Goal: Task Accomplishment & Management: Manage account settings

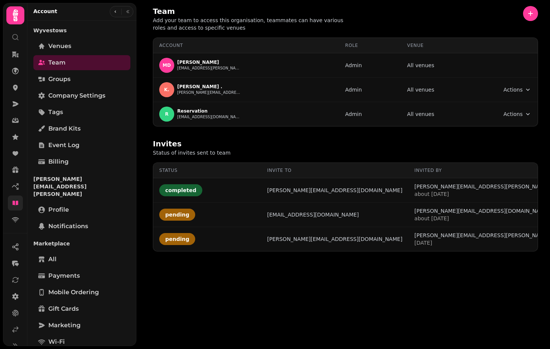
click at [20, 203] on link at bounding box center [15, 202] width 15 height 15
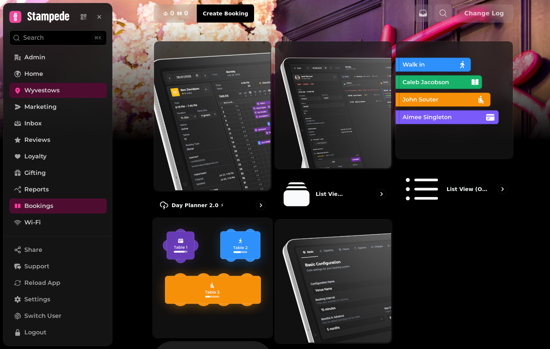
scroll to position [53, 0]
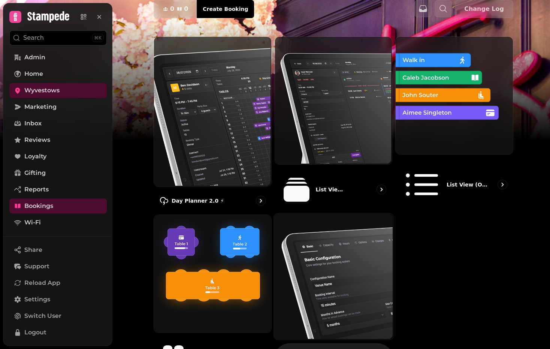
click at [339, 250] on img at bounding box center [333, 276] width 120 height 126
select select "**********"
select select "**"
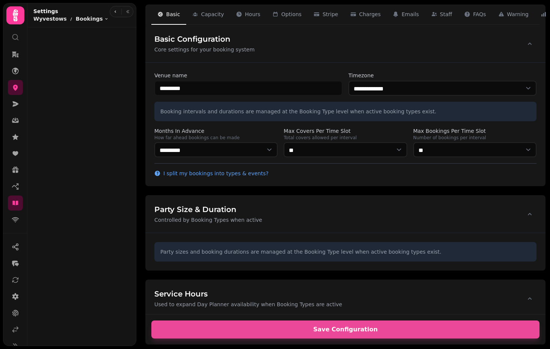
select select "**********"
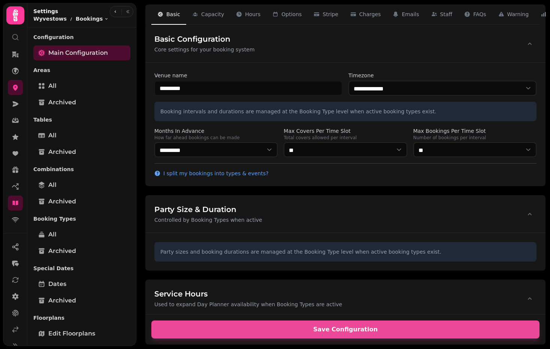
click at [377, 55] on div "Basic Configuration Core settings for your booking system" at bounding box center [345, 43] width 400 height 37
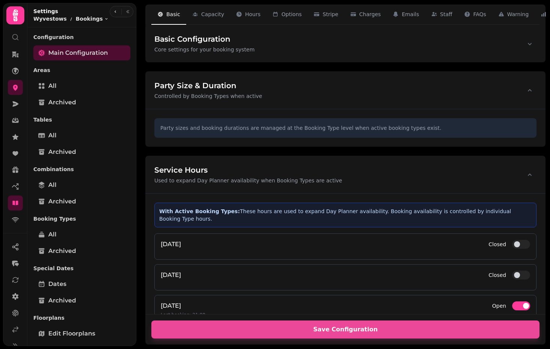
click at [377, 55] on div "Basic Configuration Core settings for your booking system" at bounding box center [345, 43] width 400 height 37
select select "**********"
select select "**"
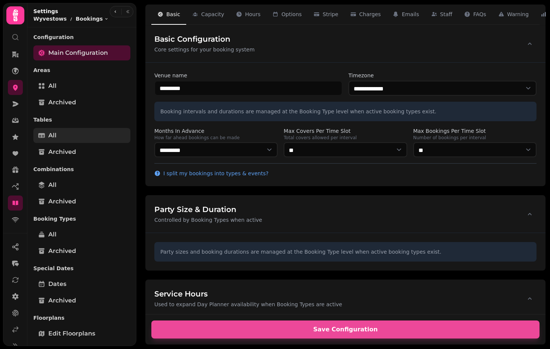
click at [67, 132] on link "All" at bounding box center [81, 135] width 97 height 15
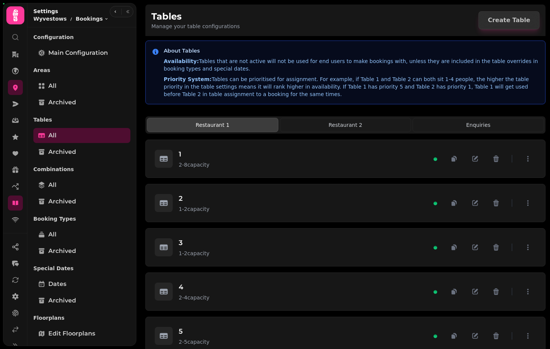
click at [417, 117] on div "Restaurant 1 Restaurant 2 Enquiries" at bounding box center [345, 124] width 400 height 17
click at [422, 118] on button "Enquiries" at bounding box center [479, 125] width 132 height 14
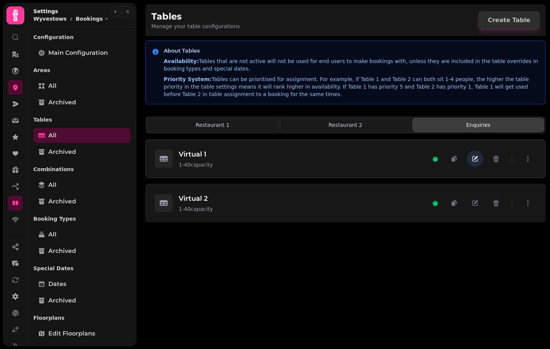
click at [474, 162] on icon "button" at bounding box center [475, 158] width 7 height 7
select select "**********"
select select "**"
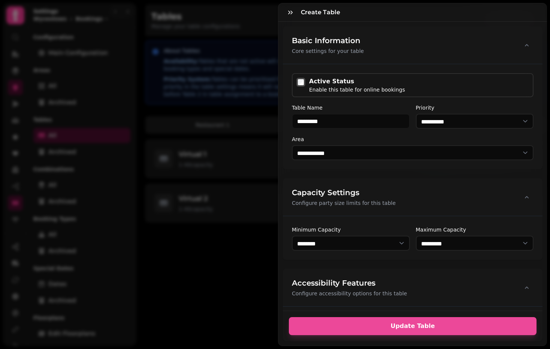
click at [311, 83] on div "Active Status" at bounding box center [357, 81] width 96 height 9
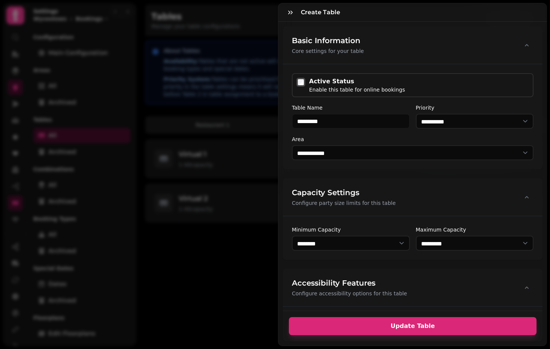
click at [418, 323] on span "Update Table" at bounding box center [413, 326] width 230 height 6
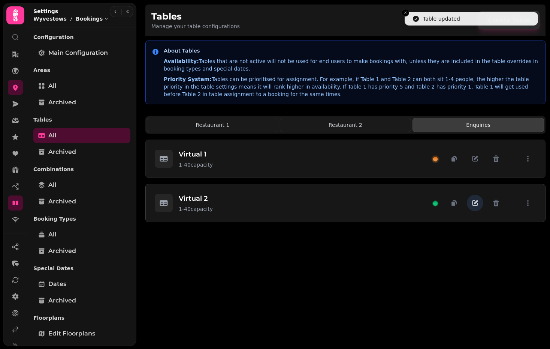
click at [476, 207] on icon "button" at bounding box center [475, 202] width 7 height 7
select select "**********"
select select "**"
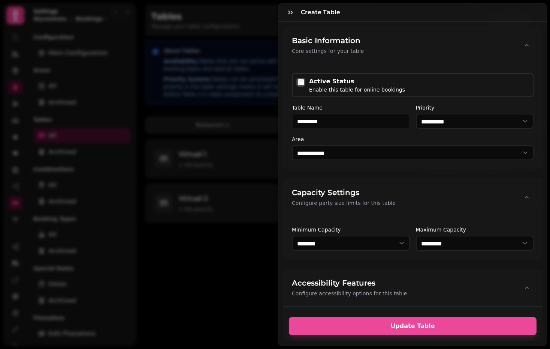
click at [340, 93] on div "Active Status Enable this table for online bookings" at bounding box center [413, 85] width 242 height 24
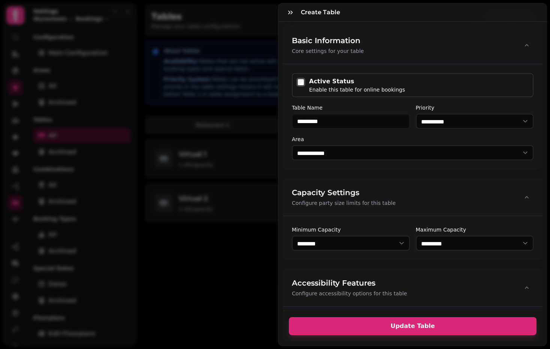
click at [413, 323] on span "Update Table" at bounding box center [413, 326] width 230 height 6
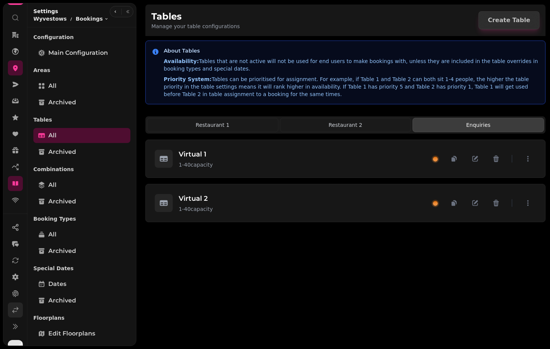
scroll to position [32, 0]
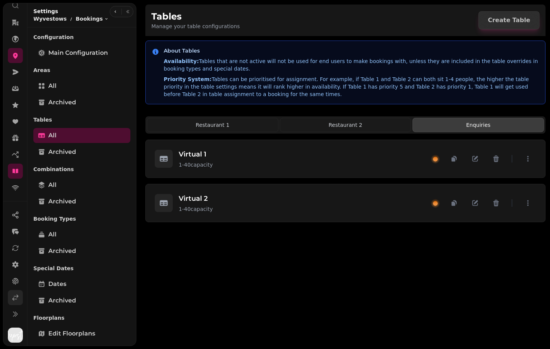
click at [12, 296] on icon at bounding box center [15, 296] width 7 height 7
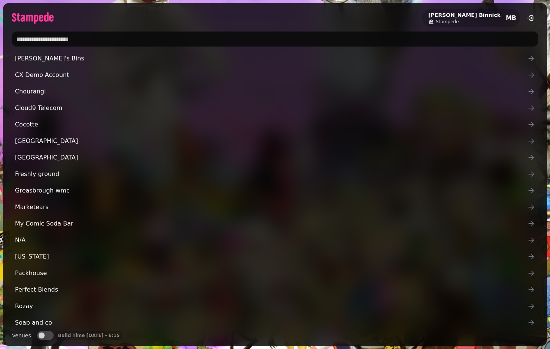
drag, startPoint x: 178, startPoint y: 43, endPoint x: 155, endPoint y: 37, distance: 23.5
click at [154, 40] on input "text" at bounding box center [275, 38] width 526 height 15
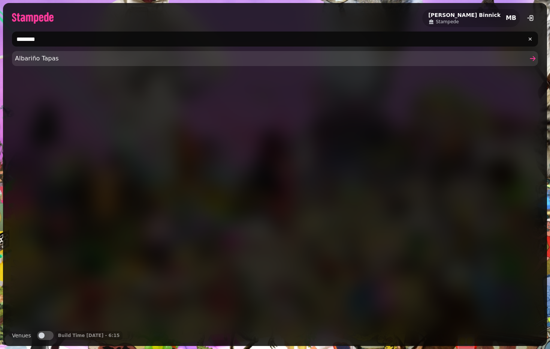
type input "********"
click at [90, 60] on span "Albariño Tapas" at bounding box center [271, 58] width 513 height 9
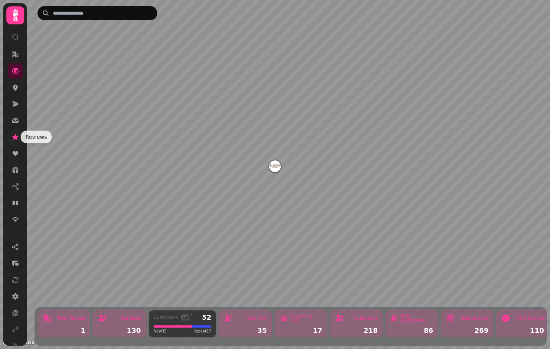
click at [13, 137] on icon at bounding box center [15, 136] width 7 height 7
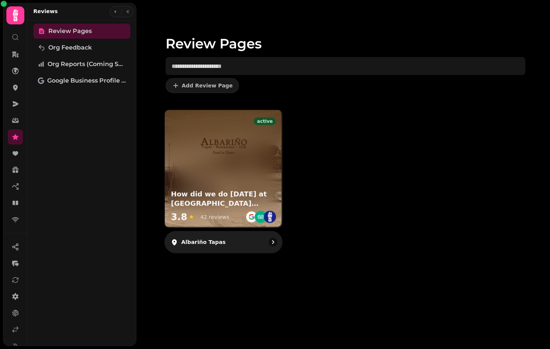
click at [216, 178] on div "active How did we do today at Albariño tapas? 3.8 ★ 42 reviews" at bounding box center [223, 168] width 117 height 117
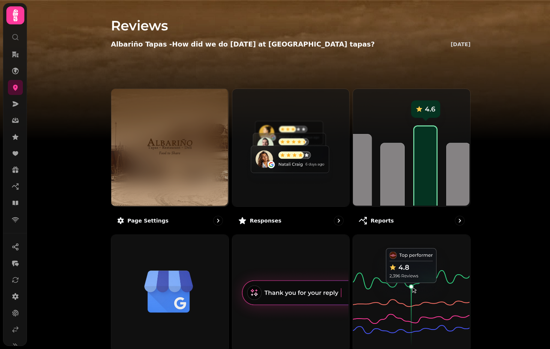
click at [83, 137] on img at bounding box center [275, 93] width 550 height 187
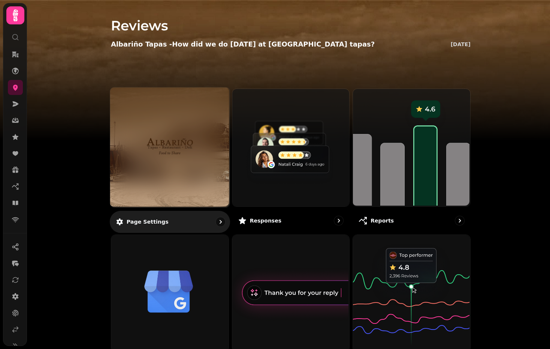
click at [159, 140] on img at bounding box center [170, 147] width 90 height 49
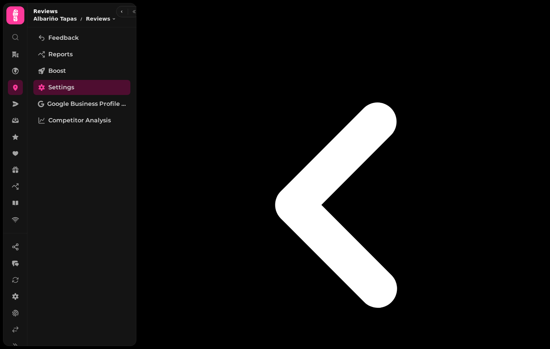
select select "**********"
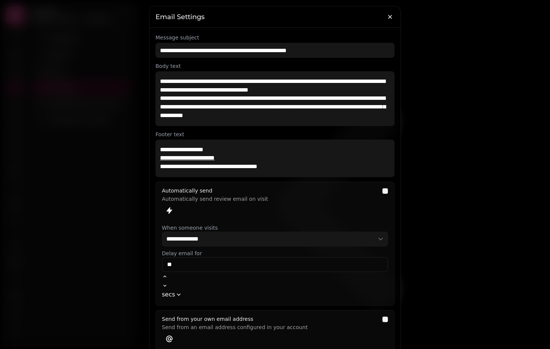
select select "**********"
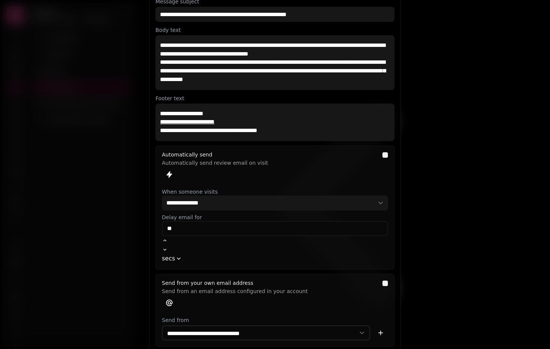
scroll to position [46, 0]
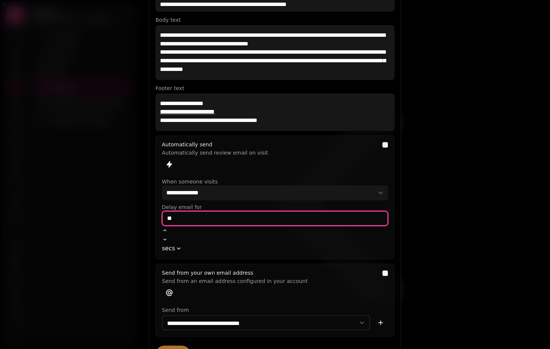
drag, startPoint x: 181, startPoint y: 220, endPoint x: 160, endPoint y: 222, distance: 21.2
click at [156, 219] on div "**********" at bounding box center [275, 197] width 239 height 124
paste input "***"
type input "*****"
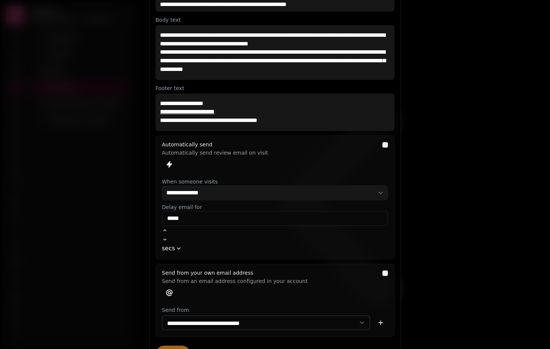
click at [172, 345] on button "Done" at bounding box center [173, 354] width 35 height 18
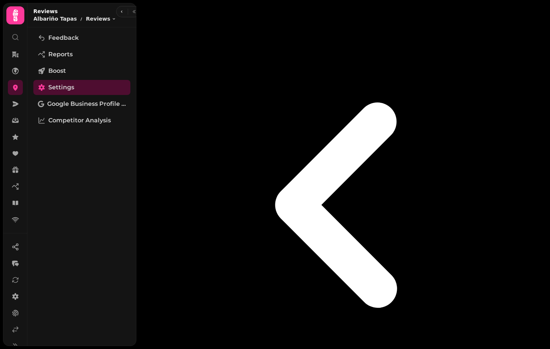
click at [104, 180] on div "Feedback Reports Boost Settings Google Business Profile (Beta) Competitor Analy…" at bounding box center [81, 186] width 109 height 312
click at [17, 293] on icon at bounding box center [15, 295] width 7 height 7
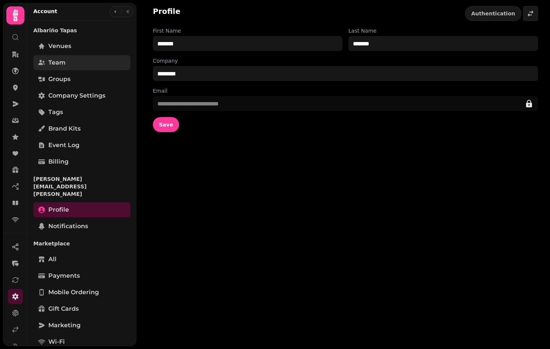
click at [73, 65] on link "Team" at bounding box center [81, 62] width 97 height 15
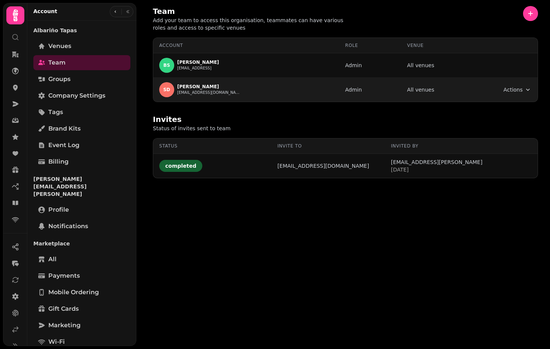
click at [525, 94] on td "Actions Toggle menu" at bounding box center [503, 90] width 69 height 24
click at [527, 90] on html "Team Add your team to access this organisation, teammates can have various role…" at bounding box center [275, 174] width 550 height 349
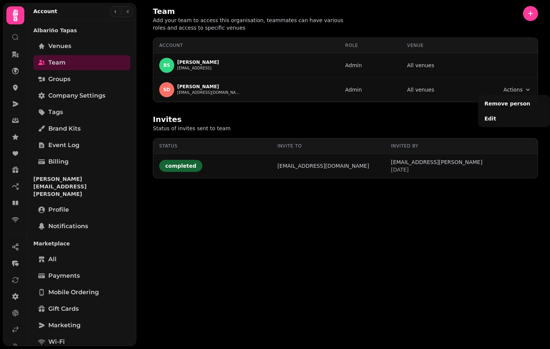
click at [420, 120] on html "Team Add your team to access this organisation, teammates can have various role…" at bounding box center [275, 174] width 550 height 349
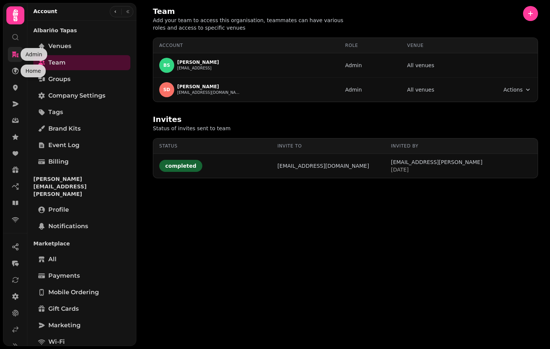
click at [18, 57] on icon at bounding box center [15, 54] width 7 height 7
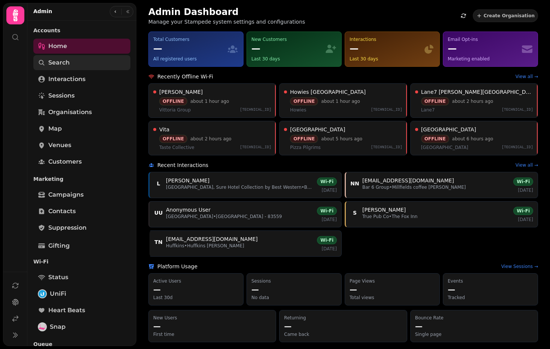
click at [78, 66] on link "Search" at bounding box center [81, 62] width 97 height 15
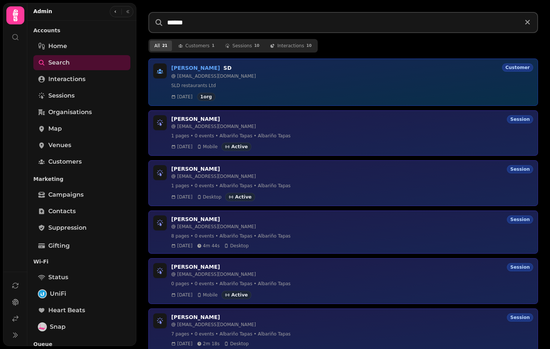
type input "******"
click at [205, 74] on span "sldray@live.com" at bounding box center [216, 76] width 79 height 6
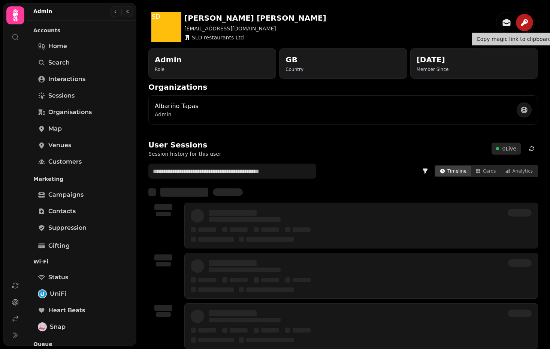
click at [521, 26] on icon "button" at bounding box center [524, 22] width 9 height 9
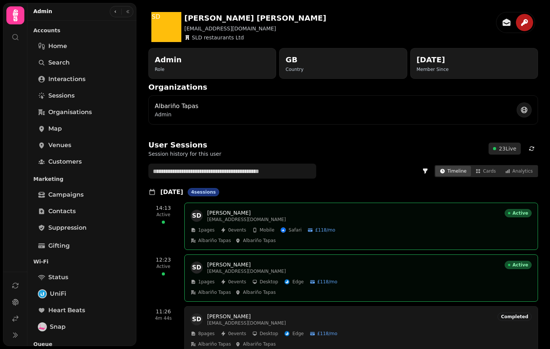
click at [336, 20] on div "SD Steven Dray sldray@live.com SLD restaurants Ltd" at bounding box center [343, 25] width 390 height 39
click at [287, 88] on h2 "Organizations" at bounding box center [220, 87] width 144 height 10
click at [308, 19] on div "SD Steven Dray sldray@live.com SLD restaurants Ltd" at bounding box center [343, 25] width 390 height 39
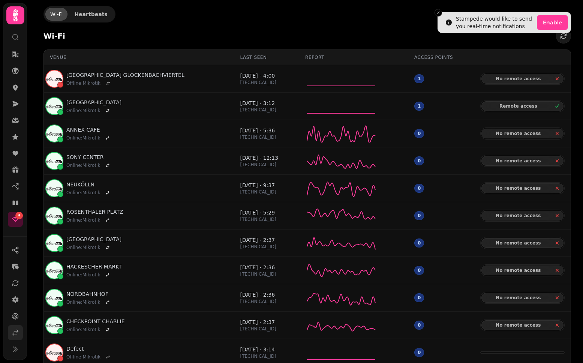
click at [15, 332] on icon at bounding box center [15, 332] width 7 height 7
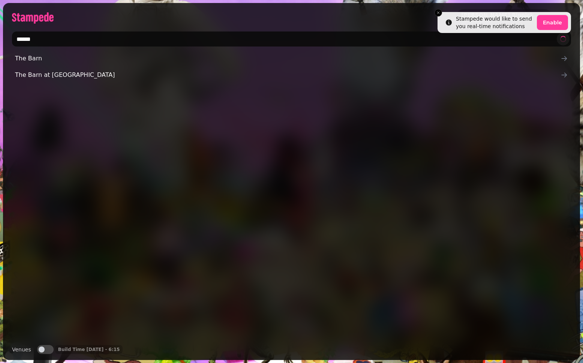
type input "*******"
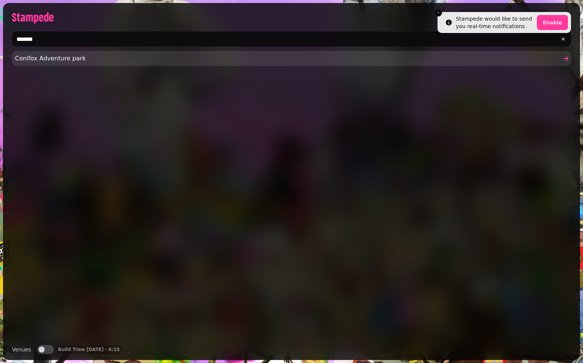
click at [129, 60] on span "Conifox Adventure park" at bounding box center [287, 58] width 545 height 9
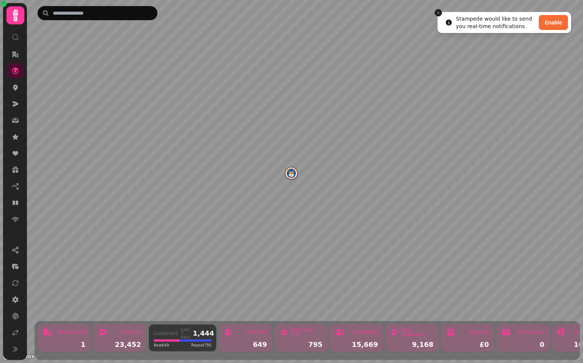
click at [437, 13] on line "Close toast" at bounding box center [438, 13] width 2 height 2
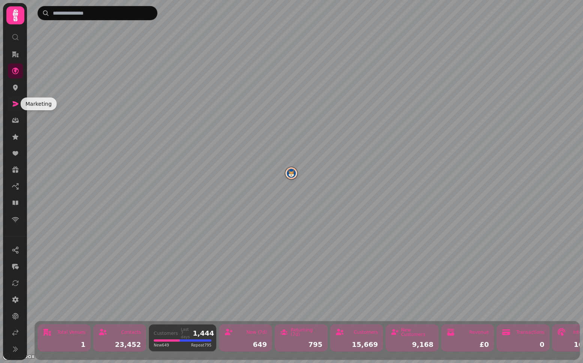
click at [16, 103] on icon at bounding box center [16, 103] width 6 height 5
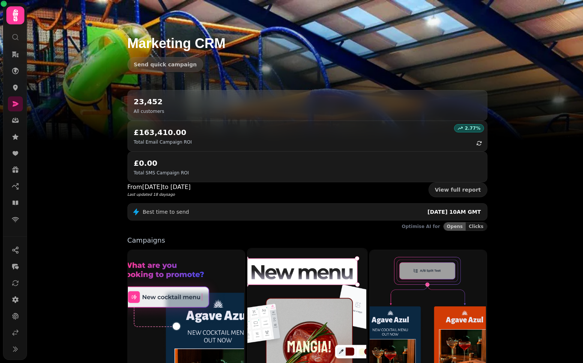
click at [276, 247] on img at bounding box center [307, 321] width 120 height 149
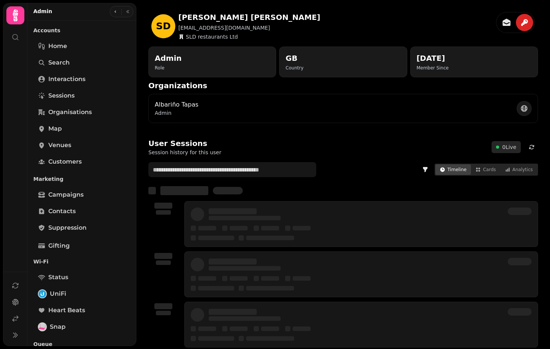
click at [180, 58] on div "Admin Role" at bounding box center [212, 62] width 115 height 18
click at [167, 106] on p "Albariño Tapas" at bounding box center [177, 104] width 44 height 9
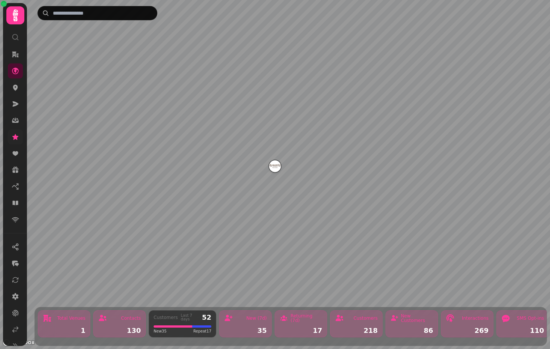
click at [16, 142] on link at bounding box center [15, 136] width 15 height 15
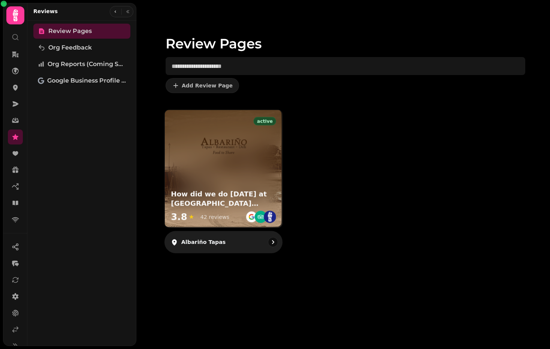
click at [222, 245] on div "Albariño Tapas" at bounding box center [224, 242] width 118 height 22
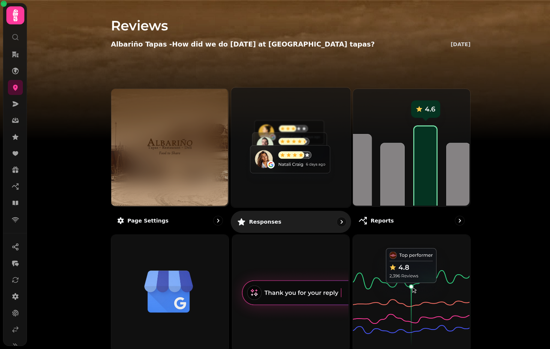
click at [261, 128] on img at bounding box center [290, 147] width 120 height 120
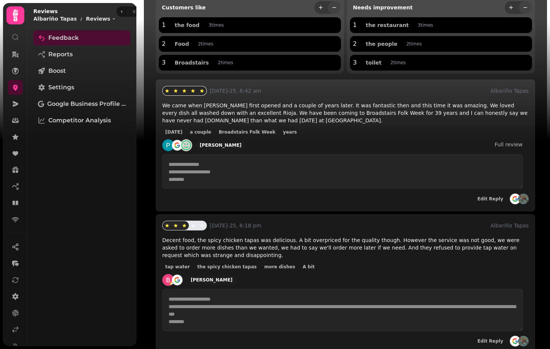
scroll to position [105, 0]
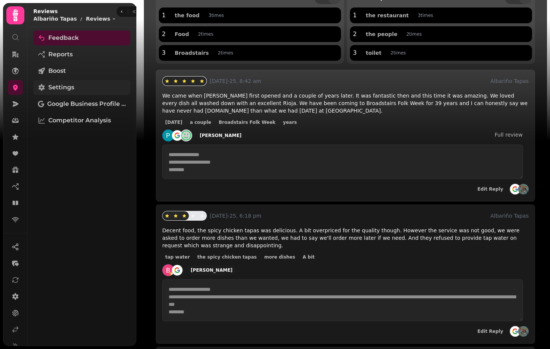
click at [89, 81] on link "Settings" at bounding box center [81, 87] width 97 height 15
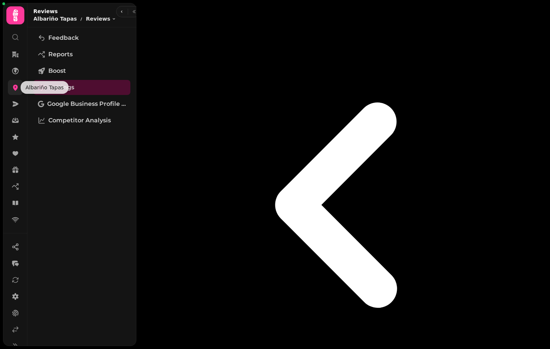
click at [14, 90] on icon at bounding box center [15, 87] width 7 height 7
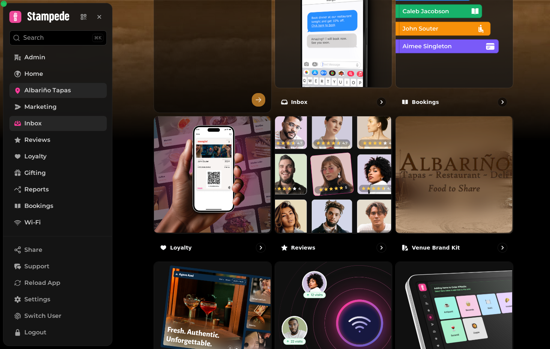
scroll to position [297, 0]
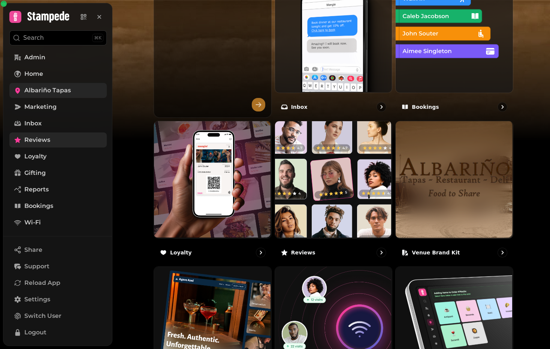
click at [46, 134] on link "Reviews" at bounding box center [57, 139] width 97 height 15
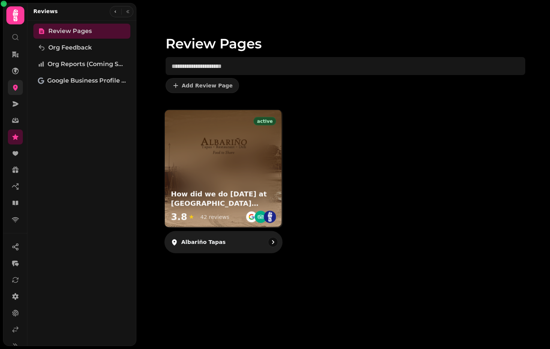
click at [250, 238] on div "Albariño Tapas" at bounding box center [224, 242] width 118 height 22
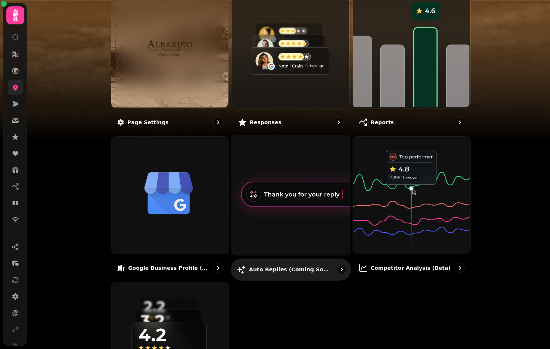
scroll to position [180, 0]
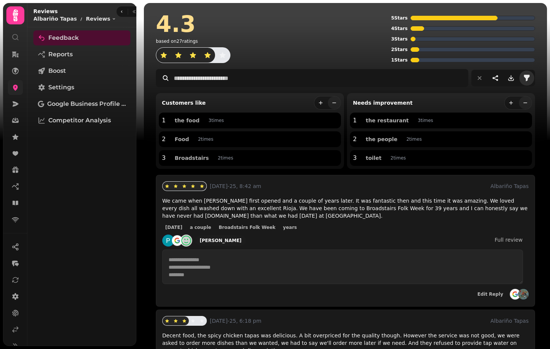
click at [524, 77] on icon "filter" at bounding box center [527, 78] width 6 height 6
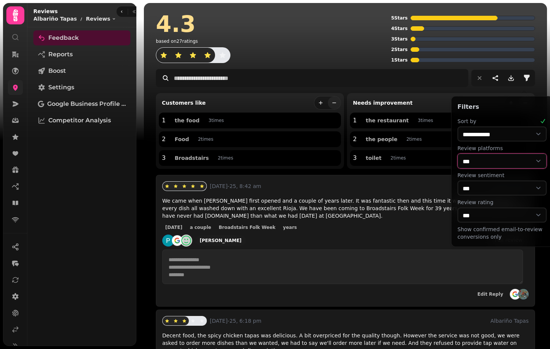
click at [491, 163] on select "**********" at bounding box center [502, 160] width 89 height 15
select select "********"
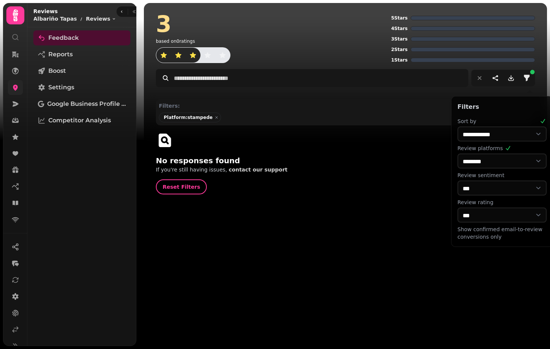
click at [171, 241] on div "3 based on 0 ratings 5 Stars 4 Stars 3 Stars 2 Stars 1 Stars Filters: Platform:…" at bounding box center [343, 174] width 414 height 349
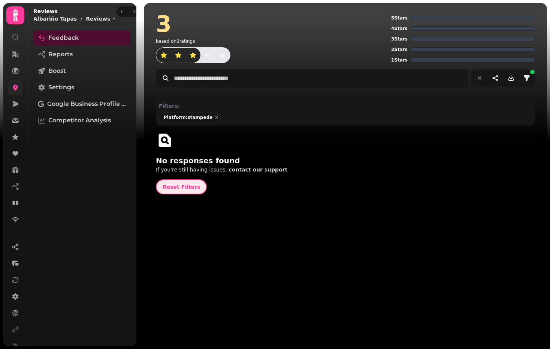
click at [183, 187] on span "Reset Filters" at bounding box center [181, 186] width 37 height 5
click at [492, 74] on icon "share-thread" at bounding box center [495, 77] width 7 height 7
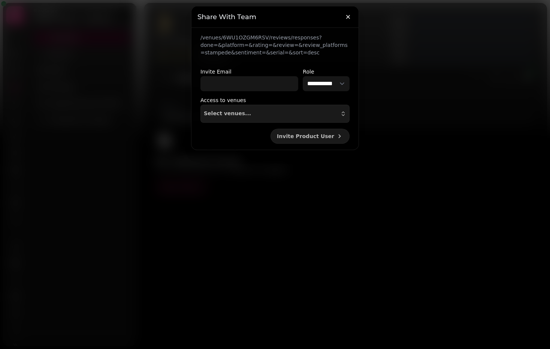
drag, startPoint x: 356, startPoint y: 87, endPoint x: 363, endPoint y: 71, distance: 17.7
click at [357, 87] on div "**********" at bounding box center [275, 94] width 167 height 55
click at [352, 16] on button "button" at bounding box center [348, 16] width 15 height 15
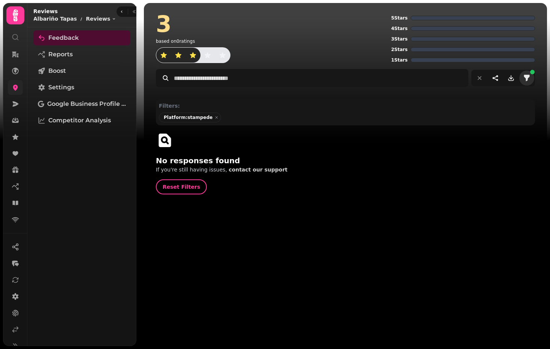
click at [530, 78] on icon "filter" at bounding box center [526, 77] width 7 height 7
select select "********"
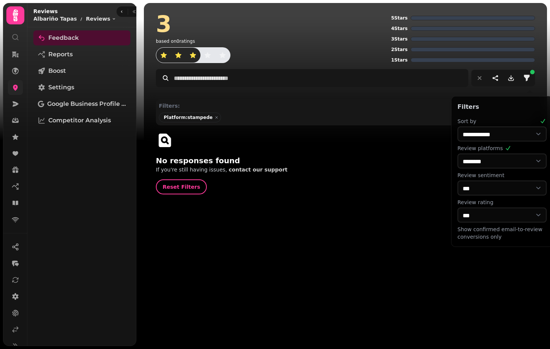
click at [494, 133] on select "**********" at bounding box center [502, 133] width 89 height 15
select select "***"
click at [409, 194] on div "3 based on 0 ratings 5 Stars 4 Stars 3 Stars 2 Stars 1 Stars Filters: Platform:…" at bounding box center [345, 107] width 403 height 209
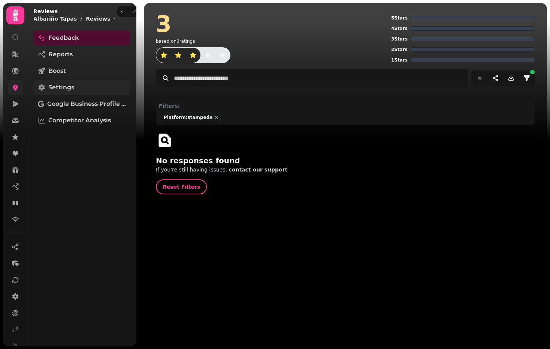
click at [69, 87] on span "Settings" at bounding box center [61, 87] width 26 height 9
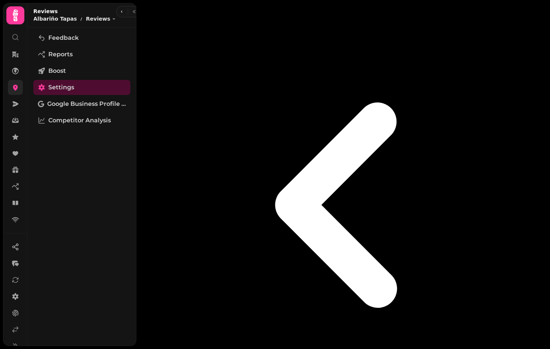
click at [64, 57] on span "Reports" at bounding box center [60, 54] width 24 height 9
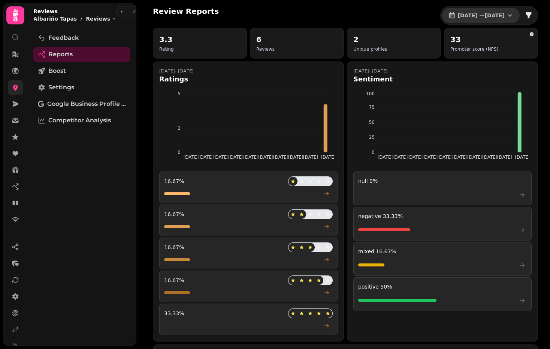
click at [469, 17] on span "1 Jul, 2025 — 31 Jul, 2025" at bounding box center [481, 15] width 47 height 5
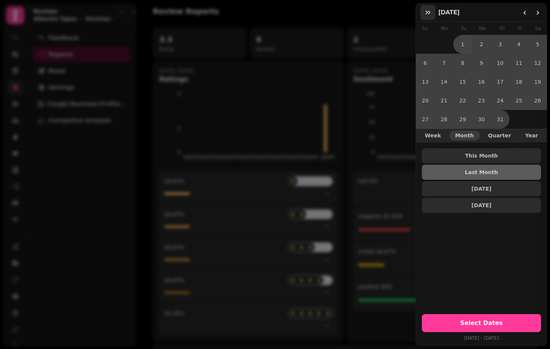
click at [427, 15] on icon "button" at bounding box center [427, 12] width 7 height 7
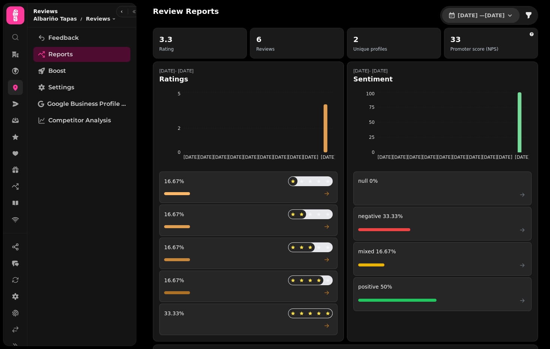
click at [485, 18] on span "1 Jul, 2025 — 31 Jul, 2025" at bounding box center [481, 15] width 47 height 5
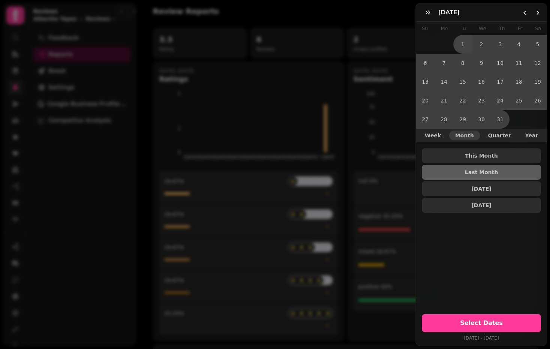
click at [544, 12] on div "July 25" at bounding box center [481, 12] width 131 height 18
click at [536, 13] on icon "Go to the Next Month" at bounding box center [538, 13] width 6 height 6
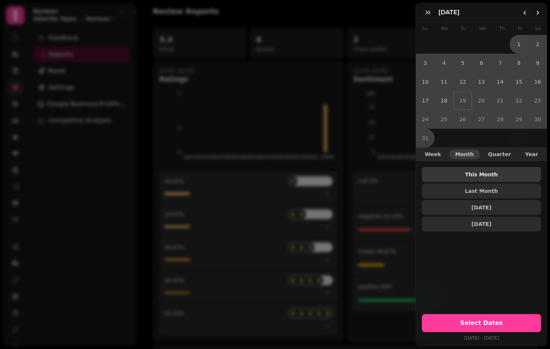
click at [477, 167] on button "This Month" at bounding box center [481, 174] width 119 height 15
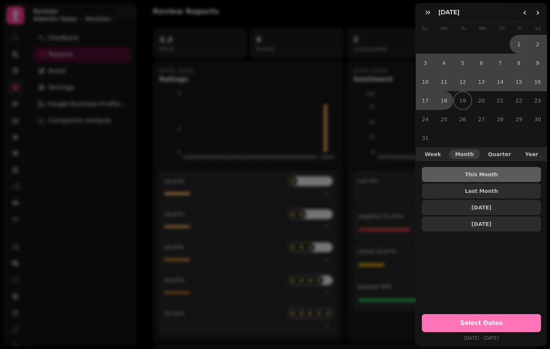
click at [482, 320] on span "Select Dates" at bounding box center [481, 323] width 101 height 6
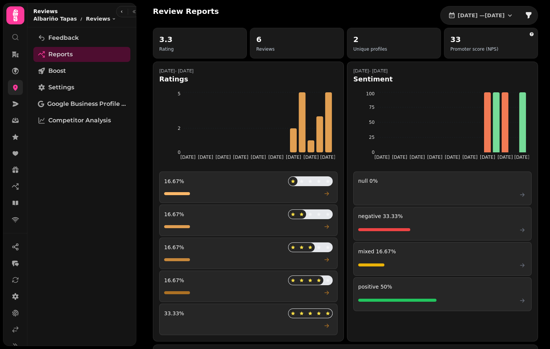
click at [285, 19] on div "Review Reports 1 Aug, 2025 — 18 Aug, 2025" at bounding box center [345, 15] width 385 height 19
drag, startPoint x: 202, startPoint y: 18, endPoint x: 139, endPoint y: 13, distance: 63.9
click at [237, 17] on div "Review Reports 1 Aug, 2025 — 18 Aug, 2025" at bounding box center [345, 15] width 385 height 19
click at [245, 14] on div "Review Reports 1 Aug, 2025 — 18 Aug, 2025" at bounding box center [345, 15] width 385 height 19
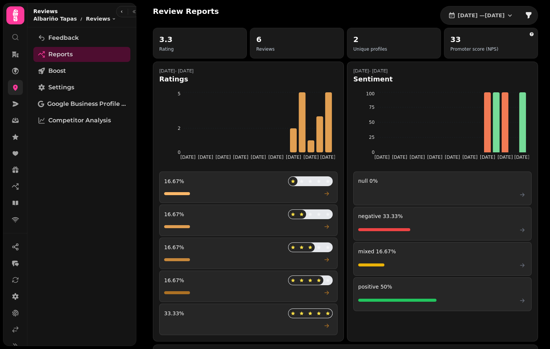
drag, startPoint x: 246, startPoint y: 14, endPoint x: 158, endPoint y: 12, distance: 88.1
click at [157, 12] on div "Review Reports 1 Aug, 2025 — 18 Aug, 2025" at bounding box center [345, 15] width 385 height 19
click at [229, 15] on div "Review Reports 1 Aug, 2025 — 18 Aug, 2025" at bounding box center [345, 15] width 385 height 19
click at [117, 15] on button "button" at bounding box center [121, 11] width 9 height 9
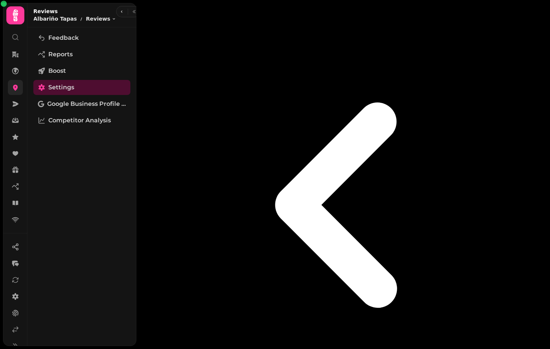
scroll to position [183, 0]
drag, startPoint x: 231, startPoint y: 159, endPoint x: 225, endPoint y: 166, distance: 9.6
click at [120, 11] on icon "button" at bounding box center [122, 11] width 4 height 4
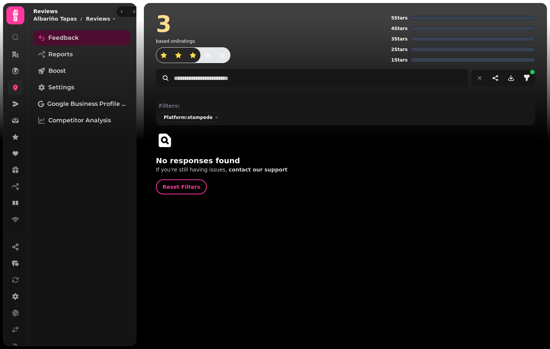
click at [195, 29] on div "3" at bounding box center [272, 24] width 232 height 22
drag, startPoint x: 197, startPoint y: 39, endPoint x: 162, endPoint y: 17, distance: 41.2
click at [162, 17] on div "3 based on 0 ratings" at bounding box center [272, 38] width 232 height 50
click at [162, 17] on h2 "3" at bounding box center [164, 24] width 16 height 22
click at [120, 13] on icon "button" at bounding box center [122, 11] width 4 height 4
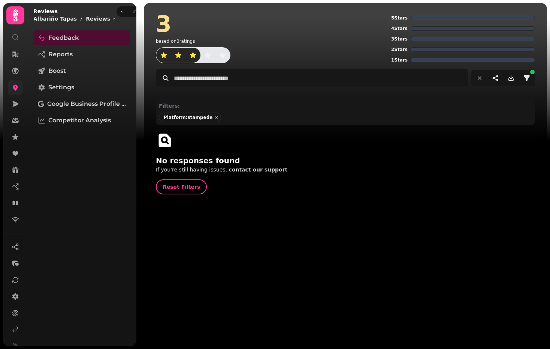
click at [192, 21] on div "3" at bounding box center [272, 24] width 232 height 22
click at [91, 87] on link "Settings" at bounding box center [81, 87] width 97 height 15
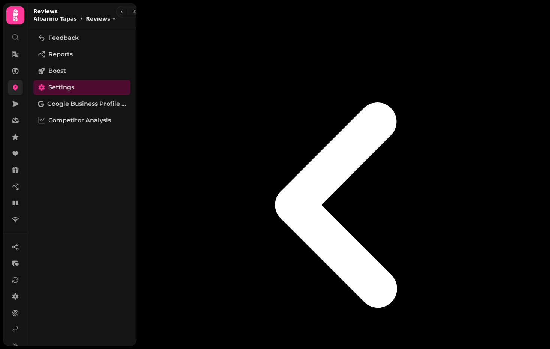
click at [82, 158] on div "Feedback Reports Boost Settings Google Business Profile (Beta) Competitor Analy…" at bounding box center [81, 186] width 109 height 312
click at [116, 16] on div at bounding box center [128, 11] width 24 height 11
click at [120, 13] on icon "button" at bounding box center [122, 11] width 4 height 4
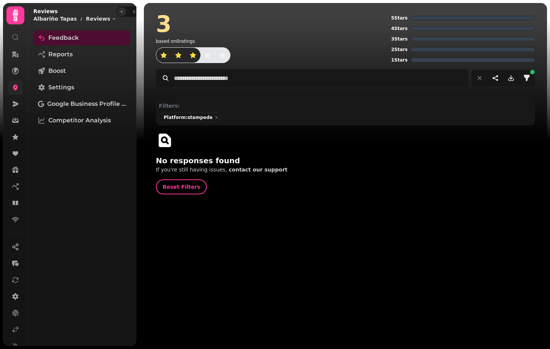
click at [120, 12] on icon "button" at bounding box center [122, 11] width 4 height 4
click at [89, 40] on link "Feedback" at bounding box center [81, 37] width 97 height 15
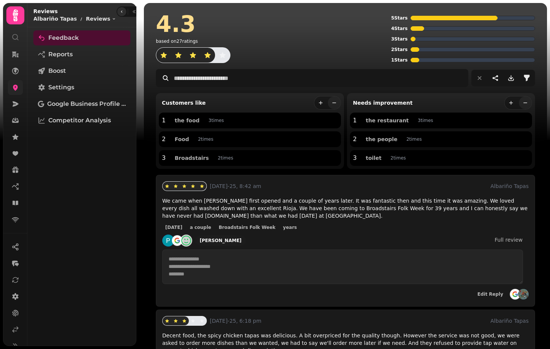
click at [118, 10] on button "button" at bounding box center [121, 11] width 9 height 9
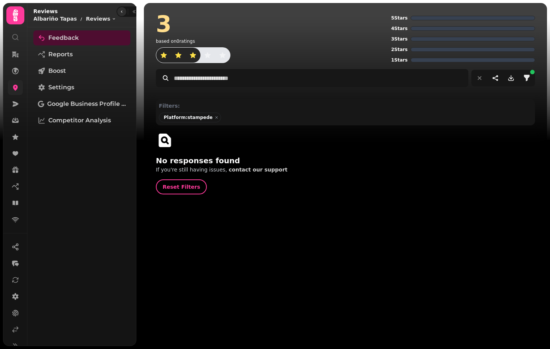
click at [118, 10] on button "button" at bounding box center [121, 11] width 9 height 9
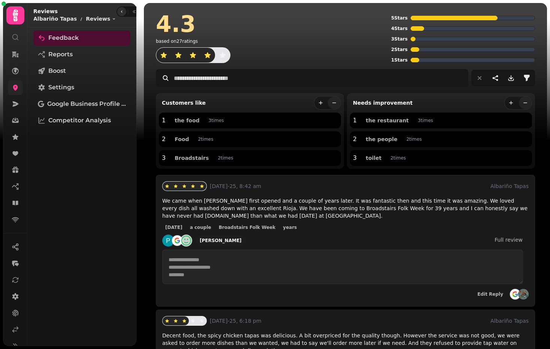
click at [118, 10] on button "button" at bounding box center [121, 11] width 9 height 9
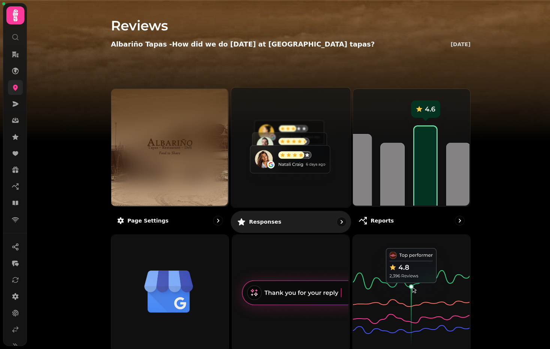
click at [275, 134] on img at bounding box center [290, 147] width 120 height 120
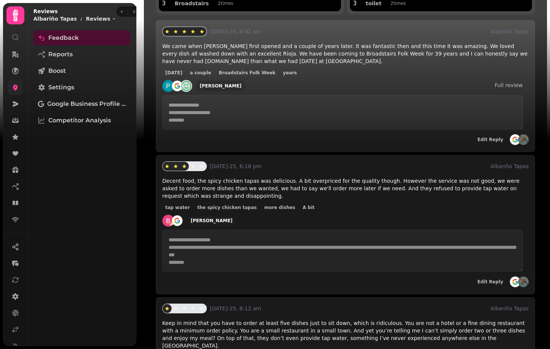
scroll to position [175, 0]
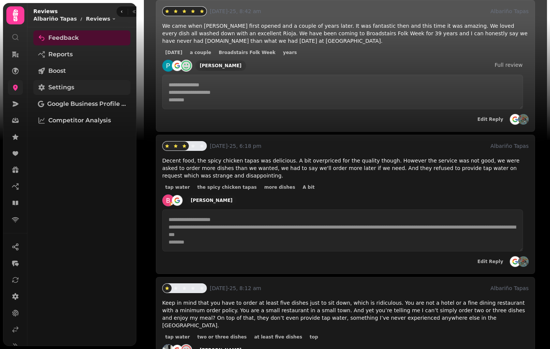
click at [72, 91] on span "Settings" at bounding box center [61, 87] width 26 height 9
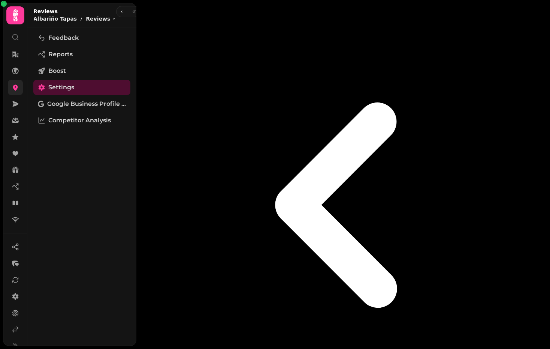
scroll to position [31, 0]
click at [117, 15] on button "button" at bounding box center [121, 11] width 9 height 9
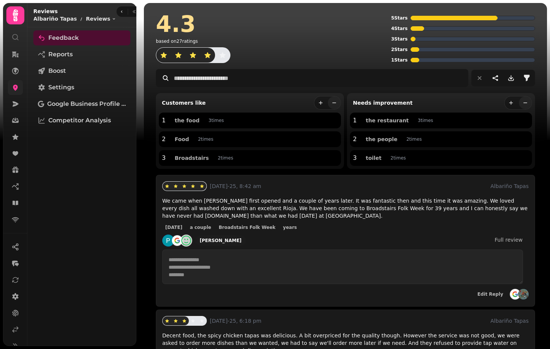
scroll to position [1, 0]
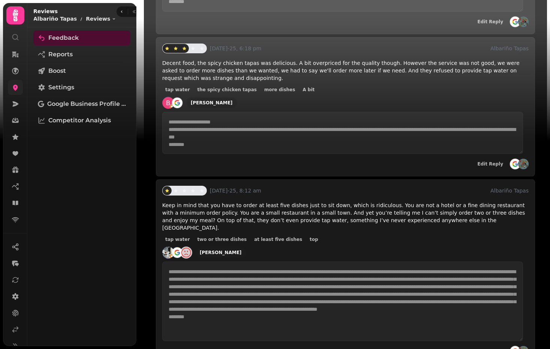
scroll to position [0, 0]
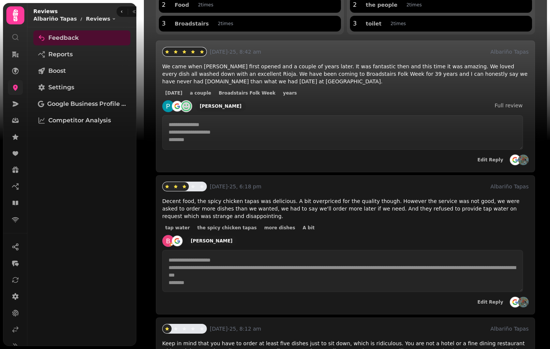
scroll to position [67, 0]
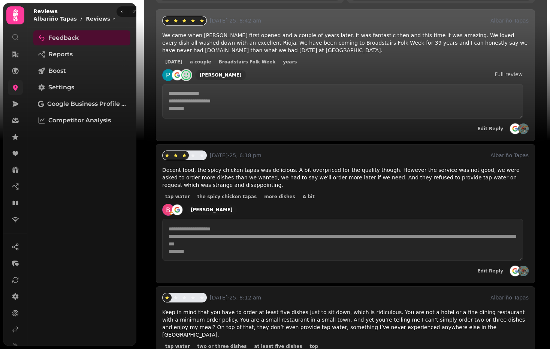
scroll to position [0, 0]
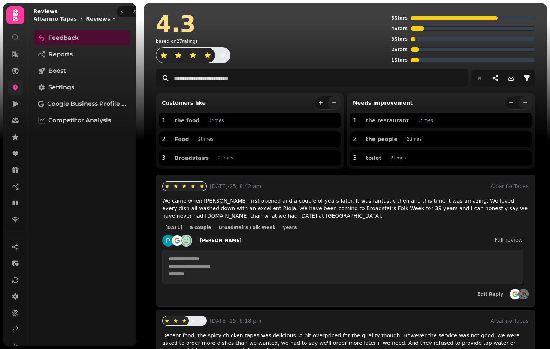
click at [18, 301] on link at bounding box center [15, 297] width 15 height 15
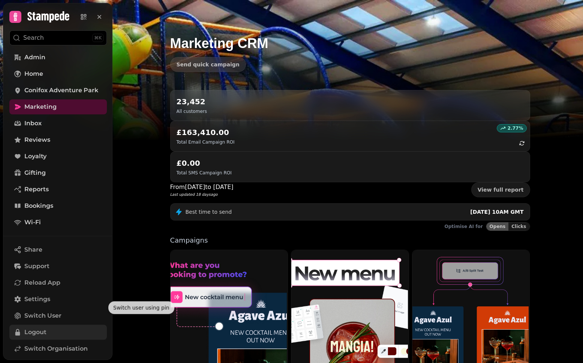
scroll to position [16, 0]
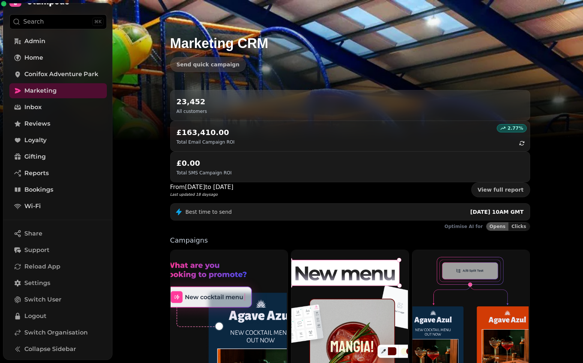
click at [34, 341] on button "Collapse Sidebar" at bounding box center [57, 348] width 97 height 15
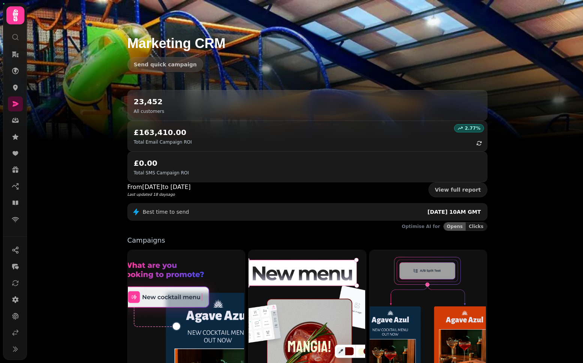
click at [37, 337] on div "Marketing CRM Send quick campaign 23,452 All customers 2.77 % £163,410.00 Total…" at bounding box center [305, 181] width 556 height 363
click at [15, 332] on icon at bounding box center [15, 332] width 7 height 7
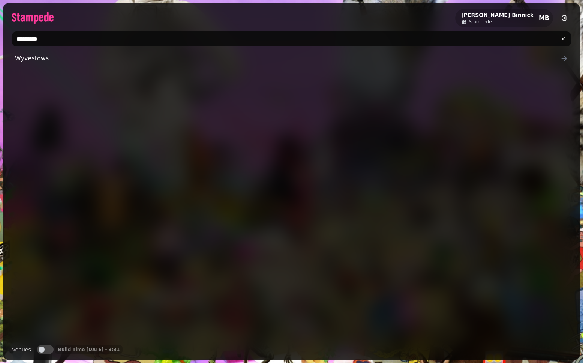
type input "*********"
click at [132, 61] on span "Wyvestows" at bounding box center [287, 58] width 545 height 9
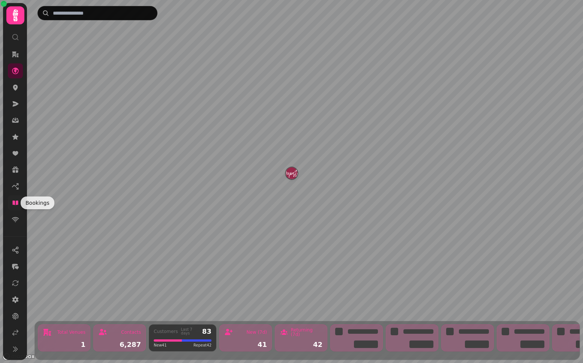
click at [19, 201] on icon at bounding box center [15, 202] width 7 height 7
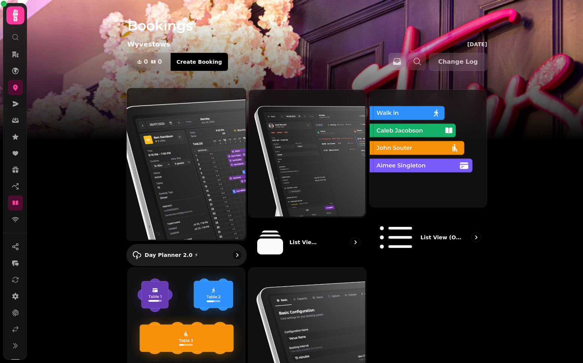
click at [213, 163] on img at bounding box center [186, 163] width 120 height 153
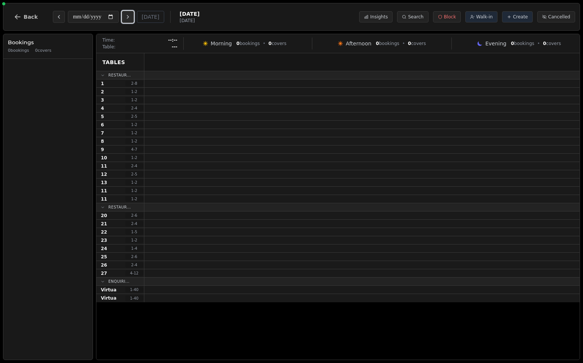
click at [131, 18] on icon "Next day" at bounding box center [128, 17] width 6 height 6
type input "**********"
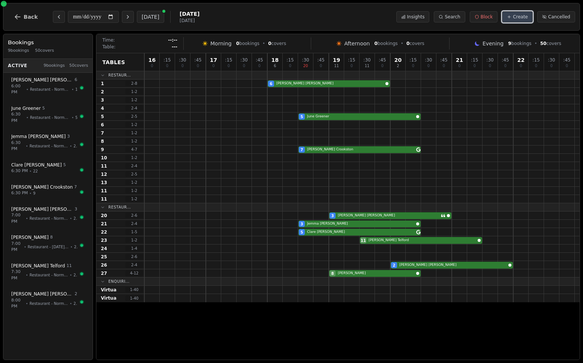
click at [515, 16] on span "Create" at bounding box center [520, 17] width 15 height 6
select select "****"
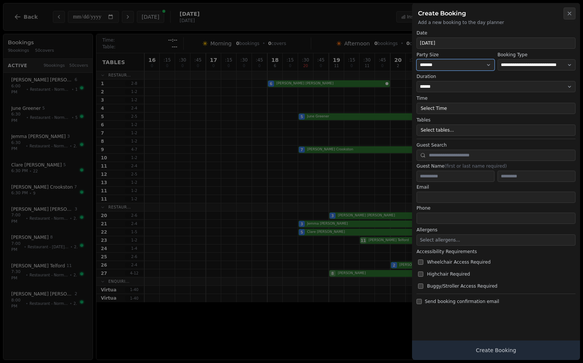
click at [463, 63] on select "* ***** * ****** * ****** * ****** * ****** * ****** * ****** * ****** * ******…" at bounding box center [455, 64] width 78 height 11
click at [454, 107] on button "Select Time" at bounding box center [495, 108] width 159 height 11
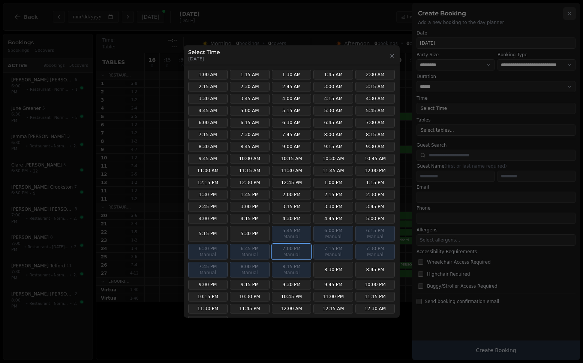
click at [286, 251] on button "7:00 PM Manual" at bounding box center [292, 252] width 40 height 16
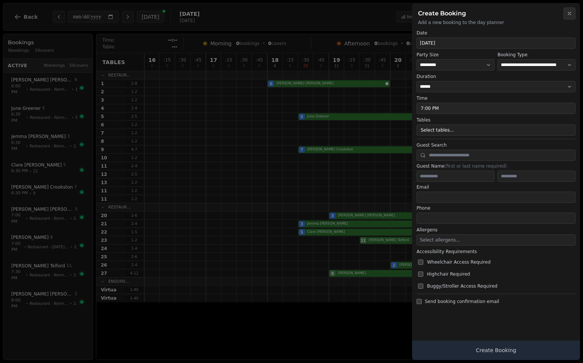
click at [443, 110] on button "7:00 PM" at bounding box center [495, 108] width 159 height 11
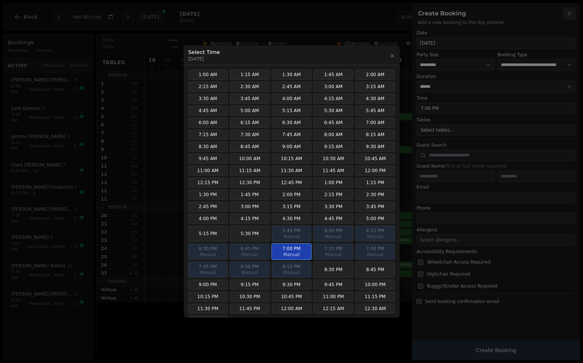
click at [288, 254] on span "Manual" at bounding box center [291, 254] width 31 height 6
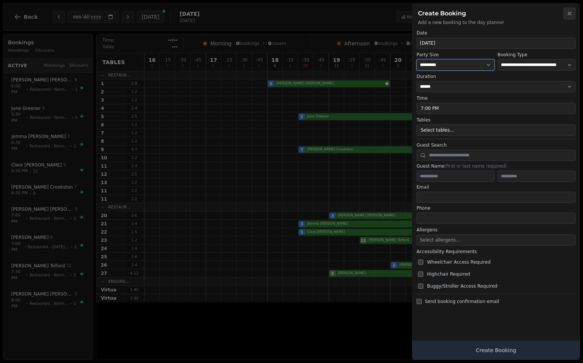
click at [442, 65] on select "* ***** * ****** * ****** * ****** * ****** * ****** * ****** * ****** * ******…" at bounding box center [455, 64] width 78 height 11
click at [448, 109] on button "7:00 PM" at bounding box center [495, 108] width 159 height 11
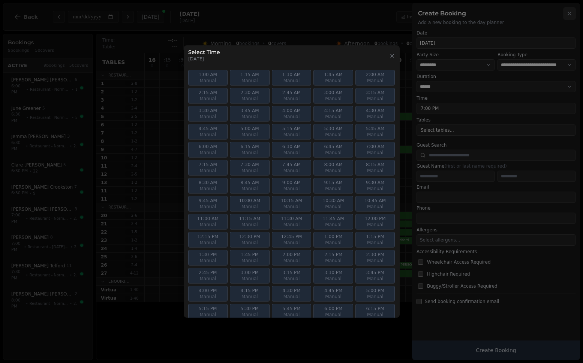
scroll to position [114, 0]
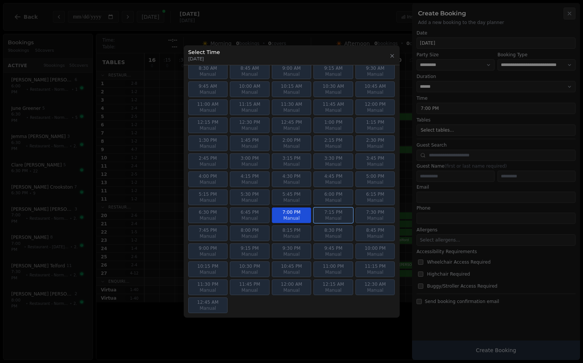
click at [335, 216] on span "Manual" at bounding box center [332, 218] width 31 height 6
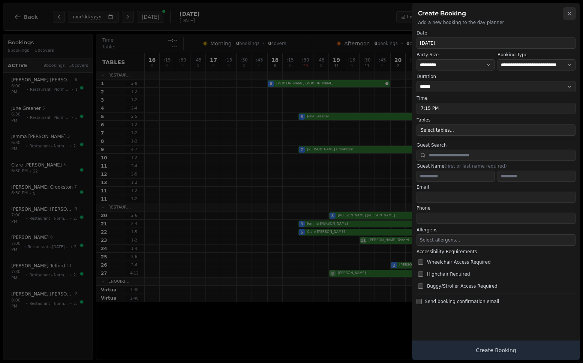
click at [444, 133] on button "Select tables..." at bounding box center [495, 129] width 159 height 11
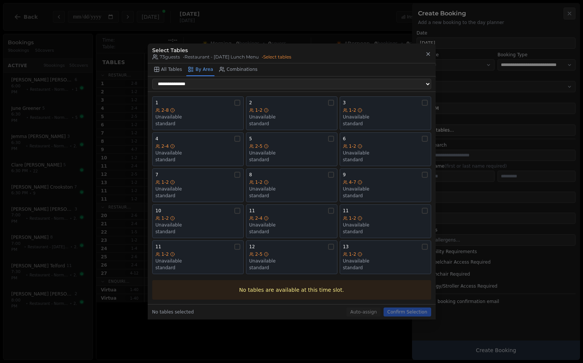
click at [427, 53] on icon "button" at bounding box center [428, 53] width 3 height 3
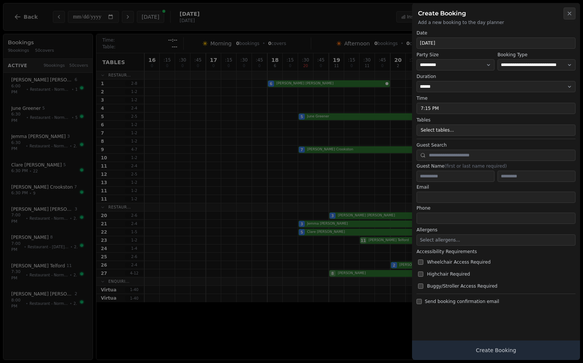
click at [448, 130] on button "Select tables..." at bounding box center [495, 129] width 159 height 11
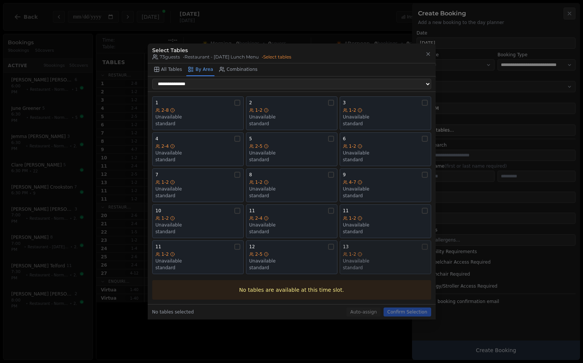
click at [419, 247] on div "13" at bounding box center [385, 247] width 85 height 6
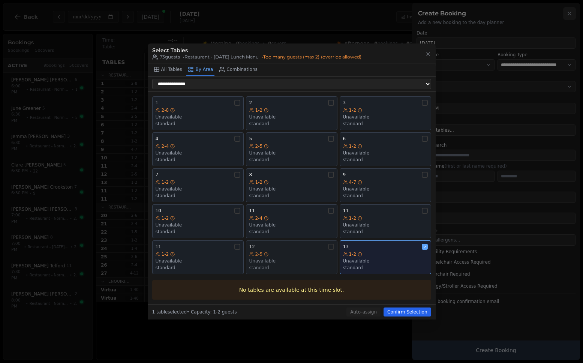
click at [287, 257] on div "2-5" at bounding box center [291, 254] width 85 height 6
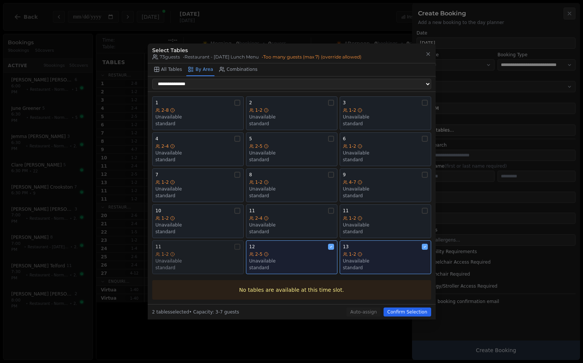
click at [190, 250] on div "11 1-2 Unavailable standard" at bounding box center [198, 257] width 85 height 27
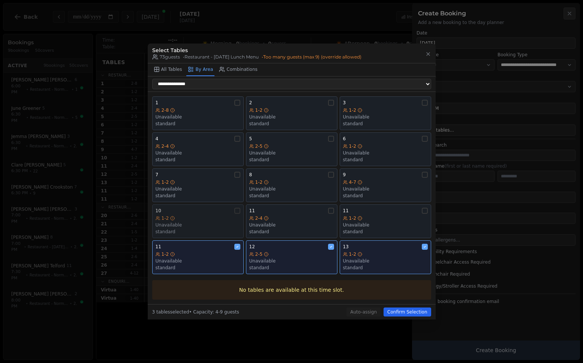
click at [202, 219] on div "1-2" at bounding box center [198, 218] width 85 height 6
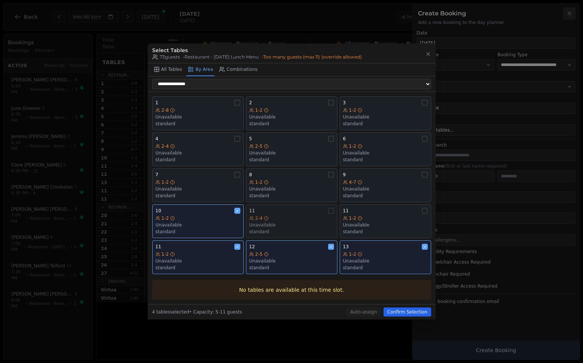
click at [265, 220] on circle at bounding box center [266, 218] width 4 height 4
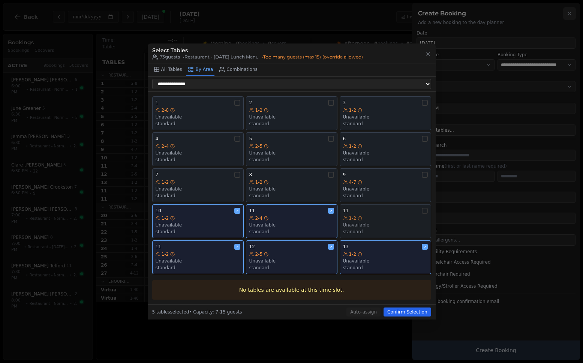
click at [376, 218] on div "1-2" at bounding box center [385, 218] width 85 height 6
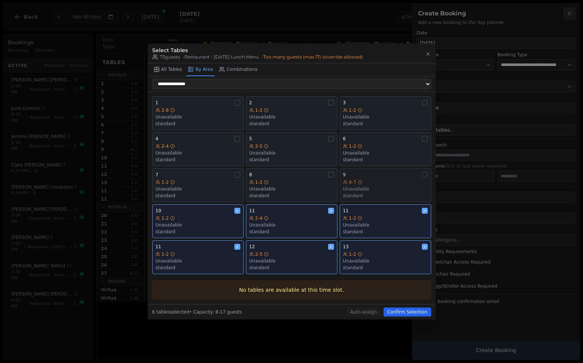
click at [383, 184] on div "4-7" at bounding box center [385, 182] width 85 height 6
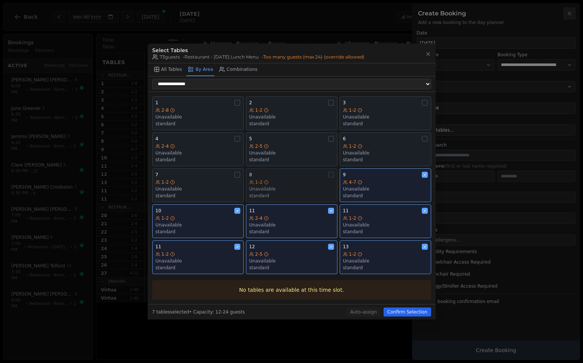
click at [284, 180] on div "1-2" at bounding box center [291, 182] width 85 height 6
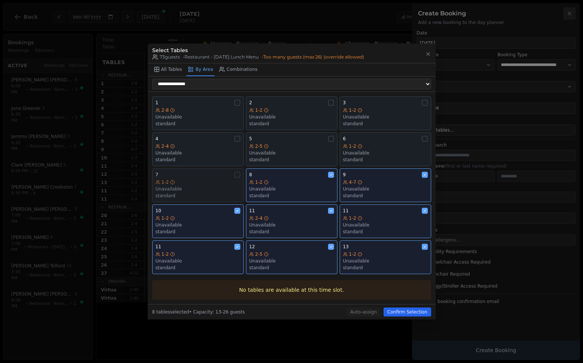
click at [216, 172] on div "7" at bounding box center [198, 175] width 85 height 6
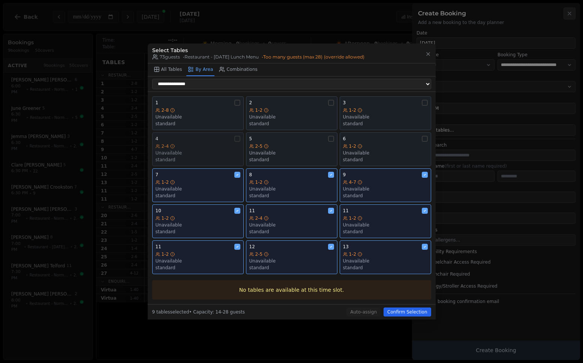
click at [215, 140] on div "4" at bounding box center [198, 139] width 85 height 6
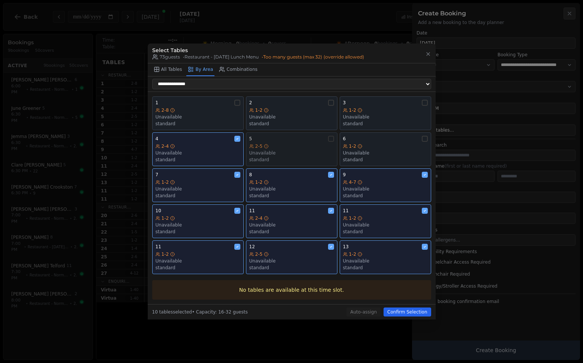
click at [302, 142] on div "5" at bounding box center [291, 139] width 85 height 6
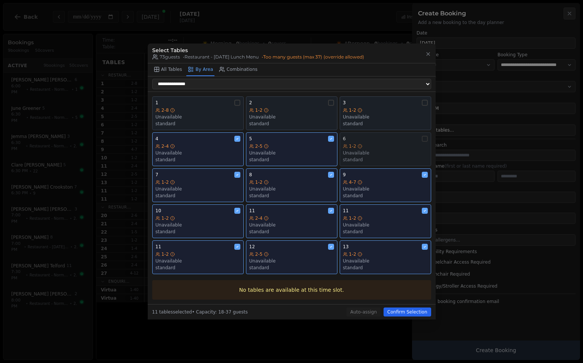
click at [381, 141] on div "6" at bounding box center [385, 139] width 85 height 6
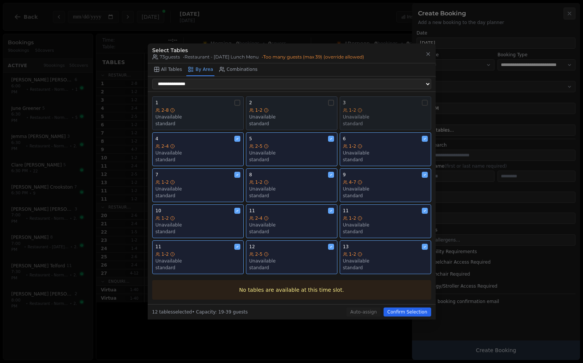
click at [392, 107] on div "1-2" at bounding box center [385, 110] width 85 height 6
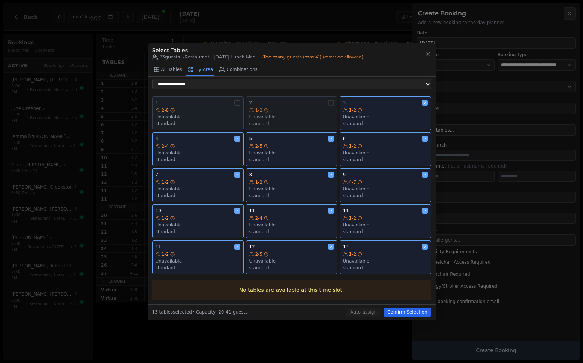
click at [298, 111] on div "1-2" at bounding box center [291, 110] width 85 height 6
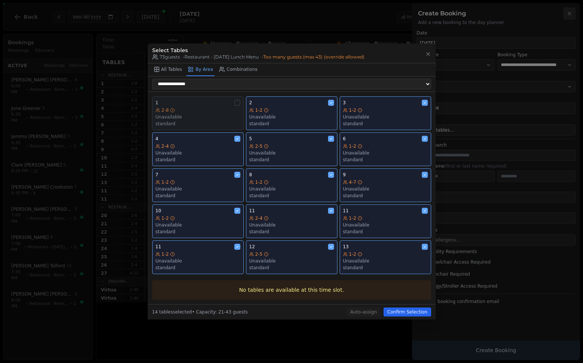
click at [192, 108] on div "2-8" at bounding box center [198, 110] width 85 height 6
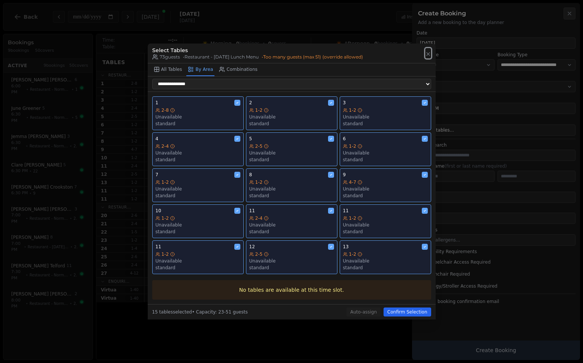
click at [427, 54] on icon "button" at bounding box center [428, 53] width 3 height 3
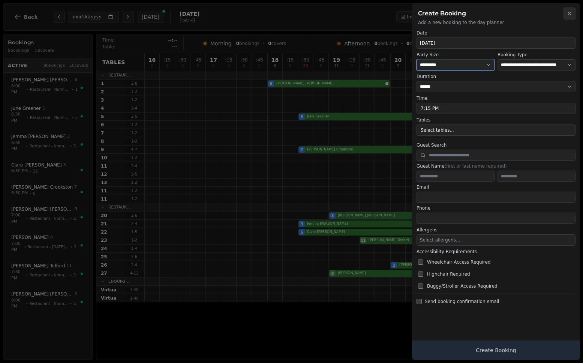
click at [455, 67] on select "* ***** * ****** * ****** * ****** * ****** * ****** * ****** * ****** * ******…" at bounding box center [455, 64] width 78 height 11
select select "**"
click at [482, 128] on button "Select tables..." at bounding box center [495, 129] width 159 height 11
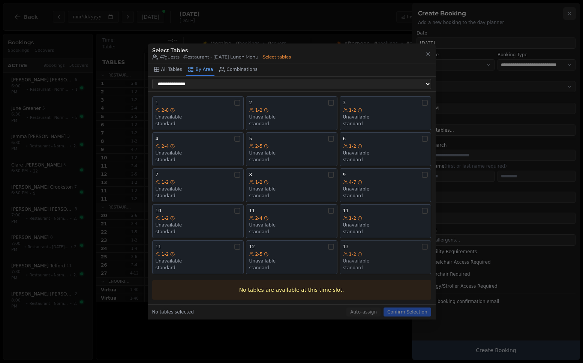
drag, startPoint x: 368, startPoint y: 269, endPoint x: 341, endPoint y: 262, distance: 27.5
click at [367, 268] on div "standard" at bounding box center [385, 268] width 85 height 6
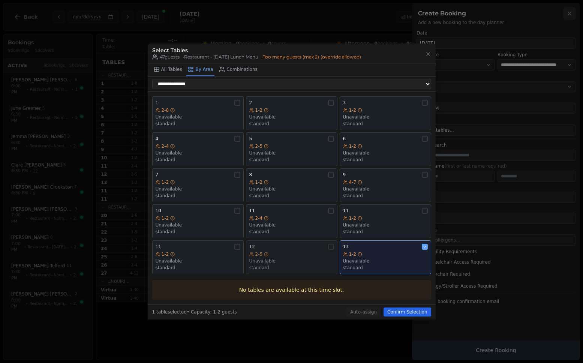
click at [283, 257] on div "2-5 Unavailable standard" at bounding box center [291, 260] width 85 height 19
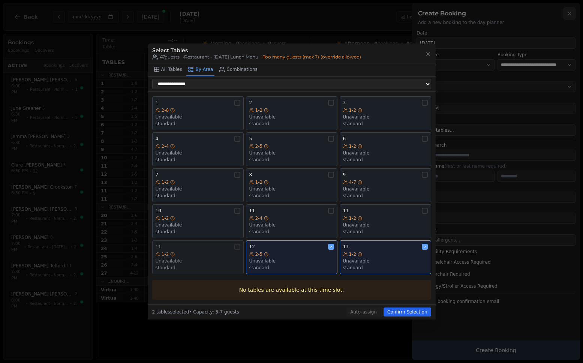
click at [190, 259] on div "Unavailable" at bounding box center [198, 261] width 85 height 6
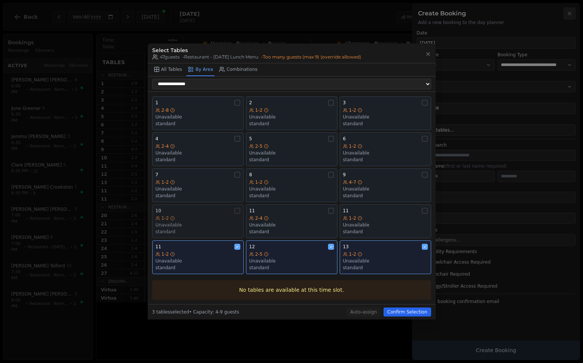
click at [196, 223] on div "Unavailable" at bounding box center [198, 225] width 85 height 6
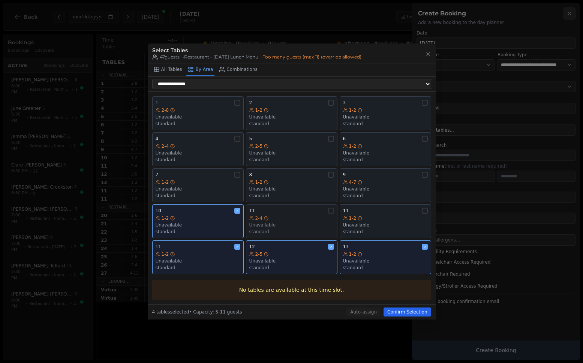
drag, startPoint x: 265, startPoint y: 221, endPoint x: 277, endPoint y: 220, distance: 11.6
click at [266, 221] on div "2-4" at bounding box center [291, 218] width 85 height 6
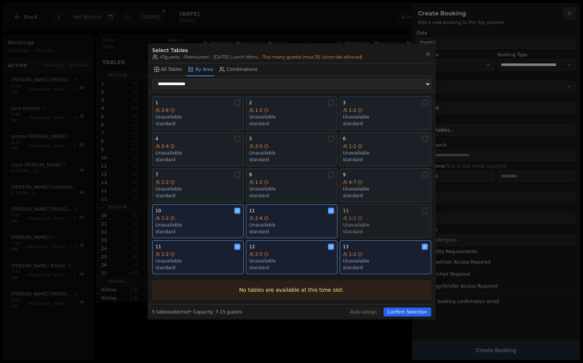
drag, startPoint x: 376, startPoint y: 219, endPoint x: 379, endPoint y: 205, distance: 14.9
click at [377, 219] on div "1-2" at bounding box center [385, 218] width 85 height 6
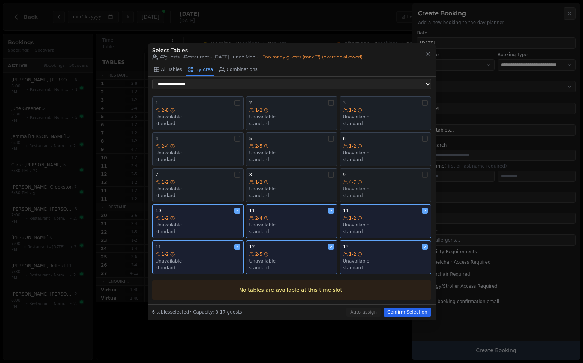
click at [379, 196] on div "standard" at bounding box center [385, 196] width 85 height 6
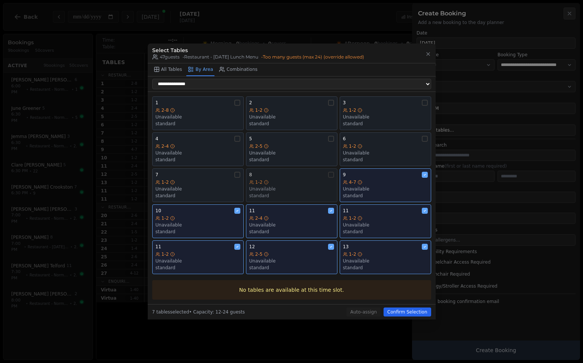
click at [296, 189] on div "Unavailable" at bounding box center [291, 189] width 85 height 6
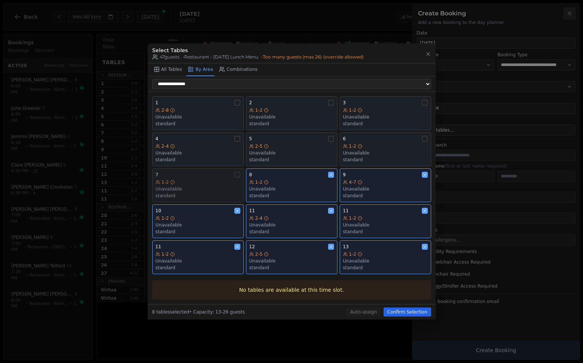
click at [208, 187] on div "Unavailable" at bounding box center [198, 189] width 85 height 6
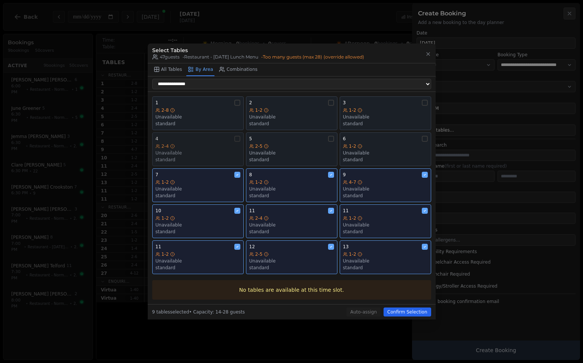
click at [210, 150] on div "Unavailable" at bounding box center [198, 153] width 85 height 6
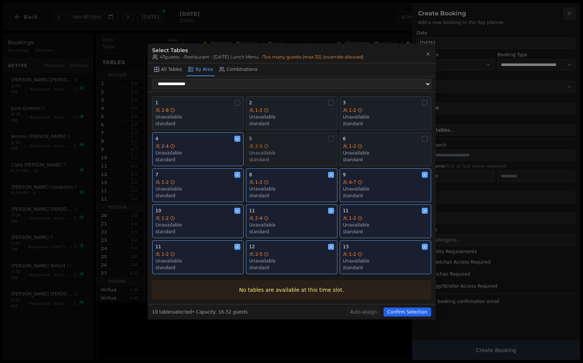
click at [280, 145] on div "2-5" at bounding box center [291, 146] width 85 height 6
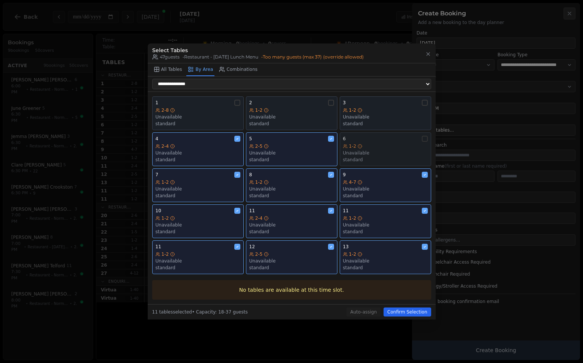
click at [396, 141] on div "6" at bounding box center [385, 139] width 85 height 6
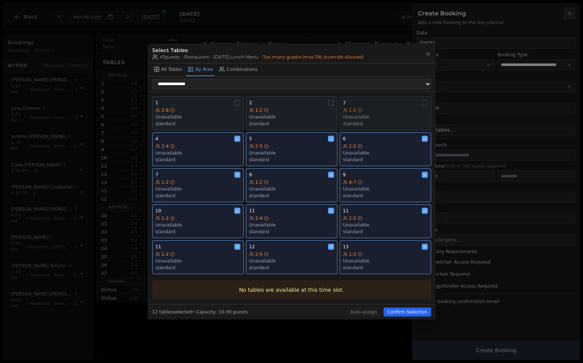
click at [395, 117] on div "Unavailable" at bounding box center [385, 117] width 85 height 6
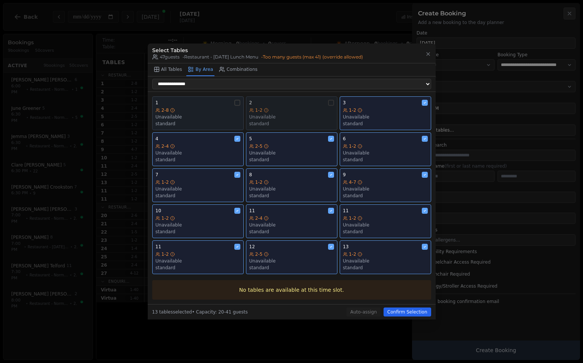
click at [287, 117] on div "Unavailable" at bounding box center [291, 117] width 85 height 6
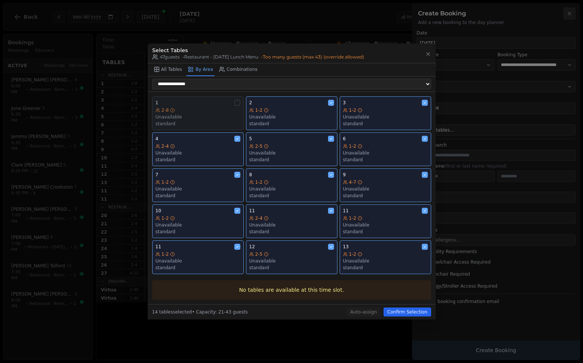
click at [212, 118] on div "Unavailable" at bounding box center [198, 117] width 85 height 6
click at [217, 102] on div "1" at bounding box center [198, 103] width 85 height 6
click at [407, 310] on button "Confirm Selection" at bounding box center [406, 311] width 47 height 9
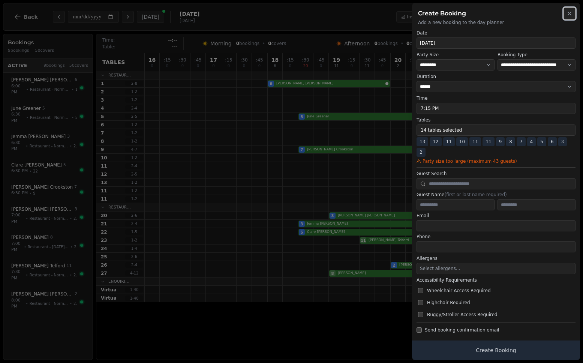
click at [569, 15] on icon "button" at bounding box center [569, 13] width 6 height 6
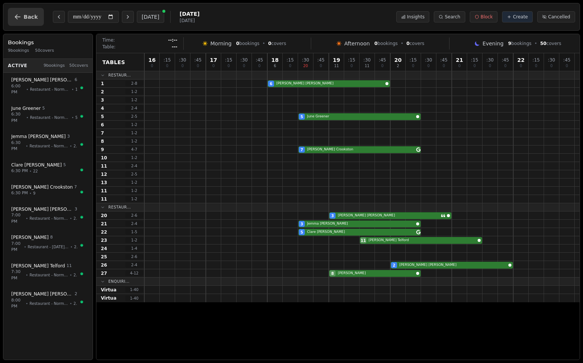
click at [25, 20] on button "Back" at bounding box center [26, 17] width 36 height 18
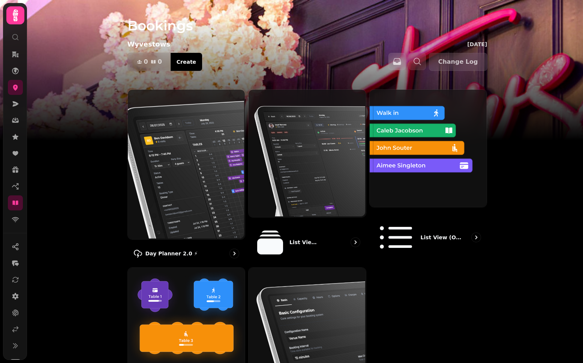
click at [18, 16] on icon at bounding box center [15, 15] width 15 height 15
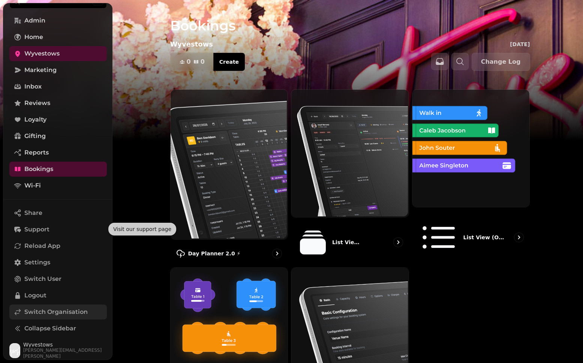
scroll to position [37, 0]
click at [54, 314] on span "Switch Organisation" at bounding box center [55, 311] width 63 height 9
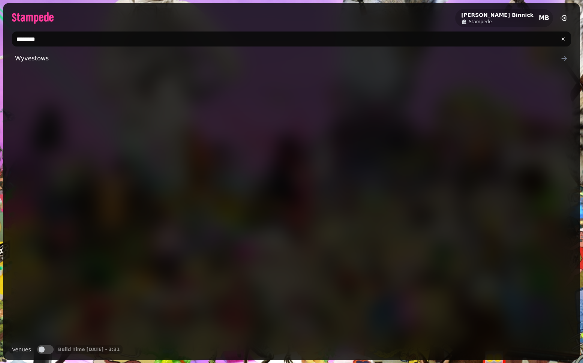
type input "*********"
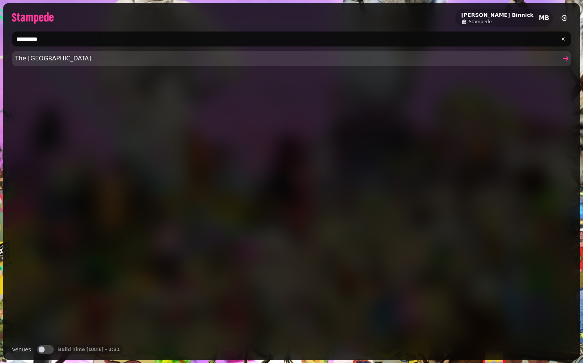
click at [114, 60] on span "The Chapel Inn" at bounding box center [287, 58] width 545 height 9
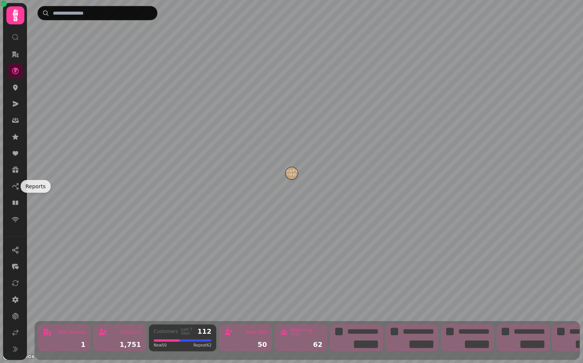
click at [17, 14] on icon at bounding box center [15, 15] width 5 height 12
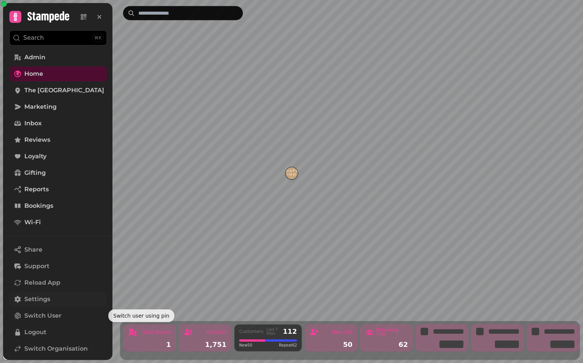
click at [59, 301] on link "Settings" at bounding box center [57, 299] width 97 height 15
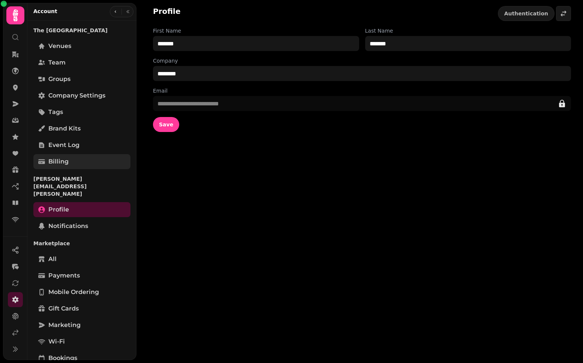
click at [70, 162] on link "Billing" at bounding box center [81, 161] width 97 height 15
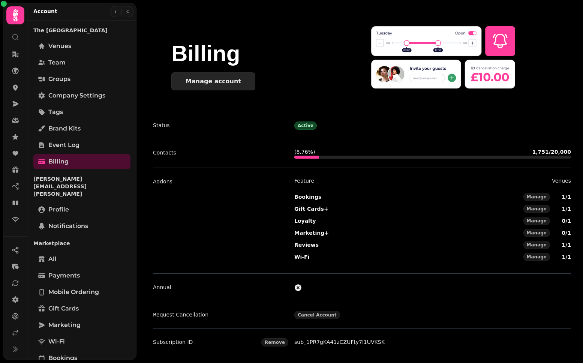
click at [228, 85] on button "Manage account" at bounding box center [213, 81] width 84 height 18
click at [325, 349] on div "Subscription ID Remove sub_1PR7gKA41zCZUFty7l1UVKSK" at bounding box center [362, 341] width 418 height 27
click at [327, 340] on link "sub_1PR7gKA41zCZUFty7l1UVKSK" at bounding box center [339, 342] width 90 height 6
click at [15, 82] on link at bounding box center [15, 87] width 15 height 15
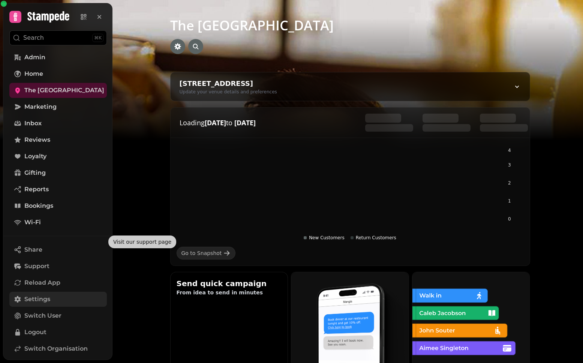
scroll to position [37, 0]
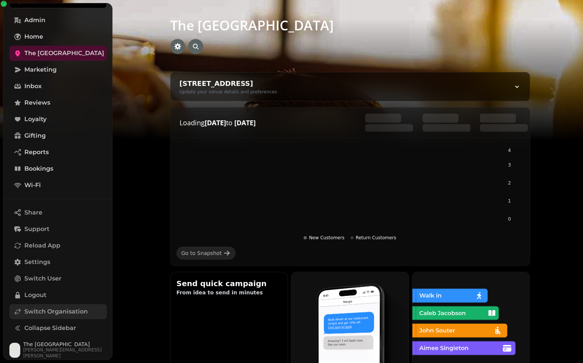
click at [56, 311] on span "Switch Organisation" at bounding box center [55, 311] width 63 height 9
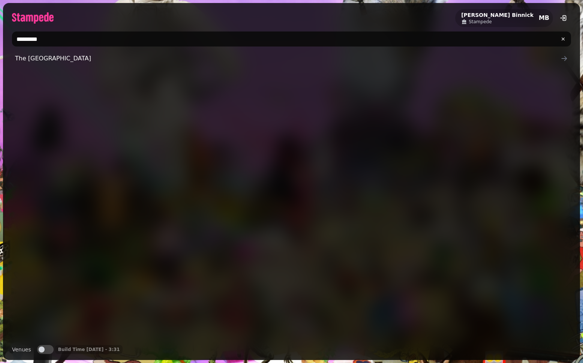
drag, startPoint x: 223, startPoint y: 39, endPoint x: 11, endPoint y: 36, distance: 212.2
click at [11, 36] on div "*********" at bounding box center [291, 38] width 577 height 21
type input "*********"
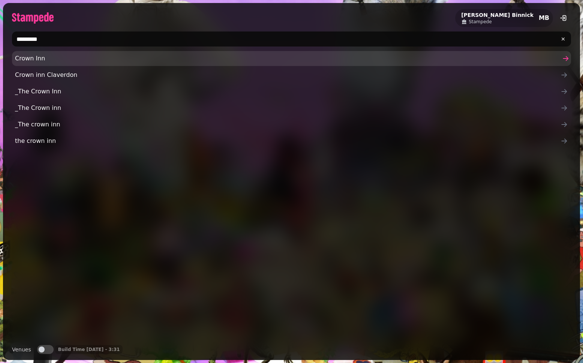
click at [37, 61] on span "Crown Inn" at bounding box center [287, 58] width 545 height 9
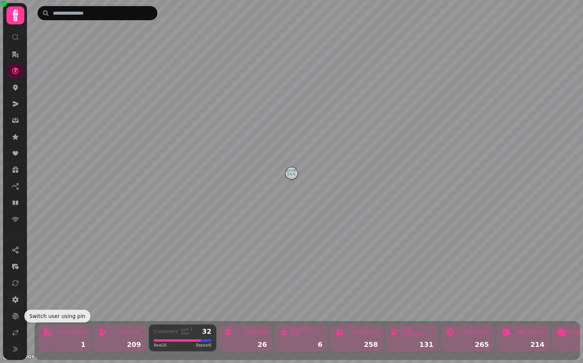
click at [15, 300] on icon at bounding box center [15, 299] width 6 height 7
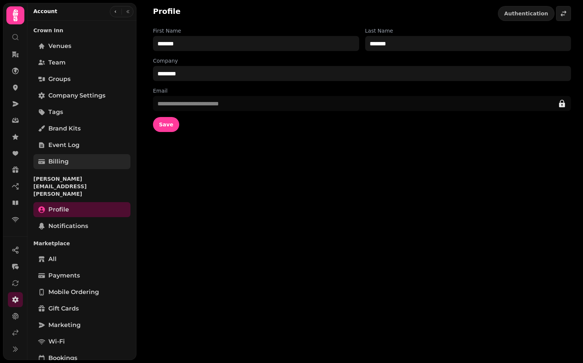
click at [67, 161] on span "Billing" at bounding box center [58, 161] width 20 height 9
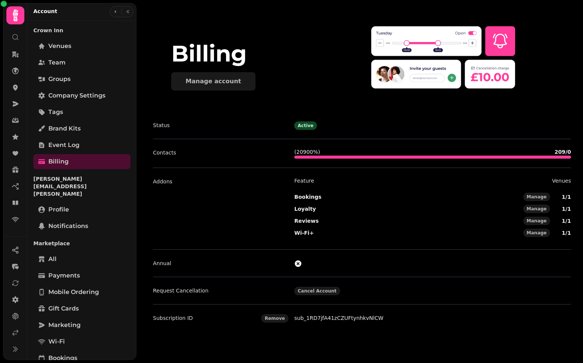
click at [353, 318] on link "sub_1RD7jfA41zCZUFtynhkvNlCW" at bounding box center [338, 318] width 89 height 6
click at [321, 318] on link "sub_1RD7jfA41zCZUFtynhkvNlCW" at bounding box center [338, 318] width 89 height 6
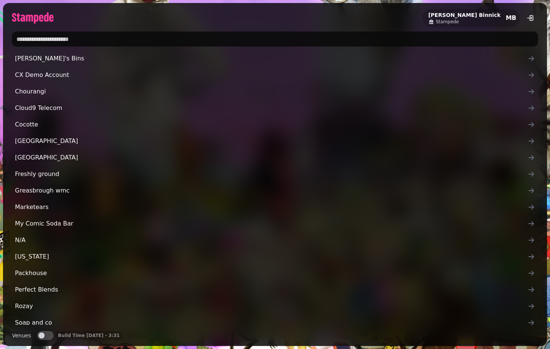
click at [83, 43] on input "text" at bounding box center [275, 38] width 526 height 15
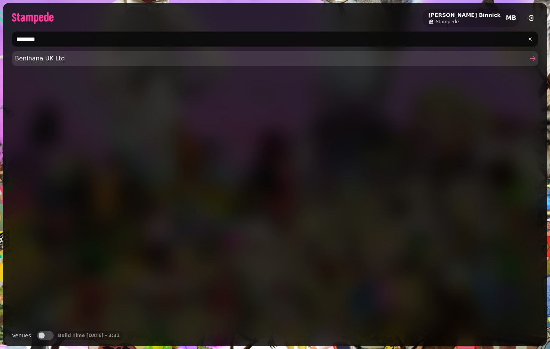
type input "********"
click at [28, 61] on span "Benihana UK Ltd" at bounding box center [271, 58] width 513 height 9
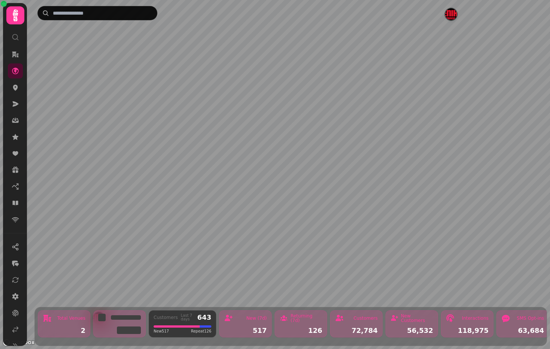
click at [16, 15] on icon at bounding box center [15, 15] width 5 height 12
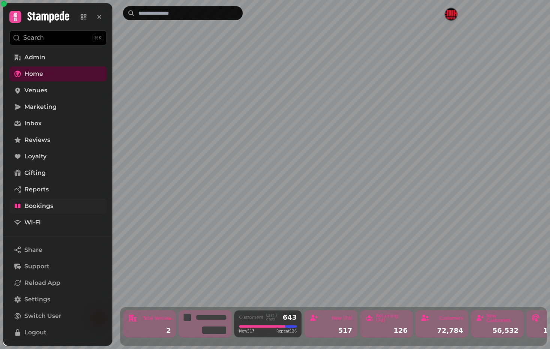
scroll to position [30, 0]
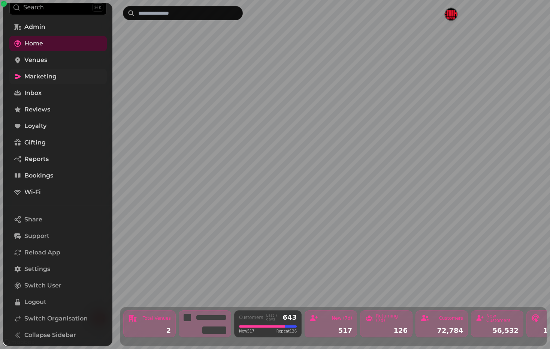
click at [59, 80] on link "Marketing" at bounding box center [57, 76] width 97 height 15
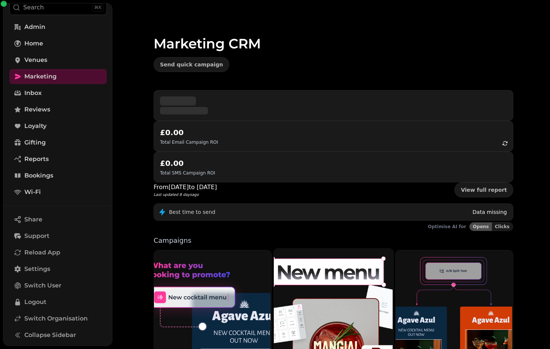
scroll to position [119, 0]
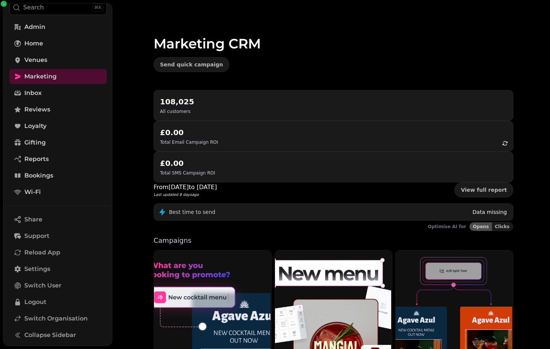
scroll to position [11, 0]
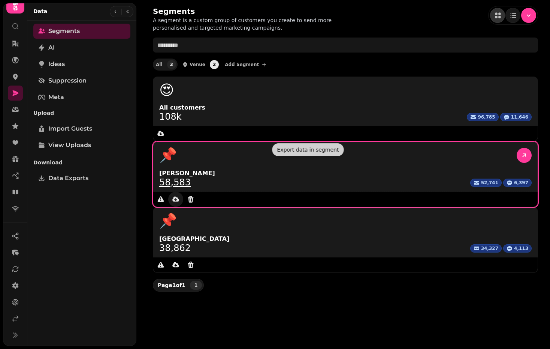
click at [179, 196] on icon "data export" at bounding box center [175, 198] width 7 height 5
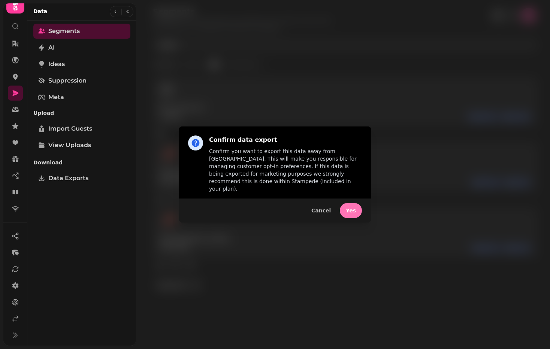
click at [348, 208] on span "Yes" at bounding box center [351, 210] width 10 height 5
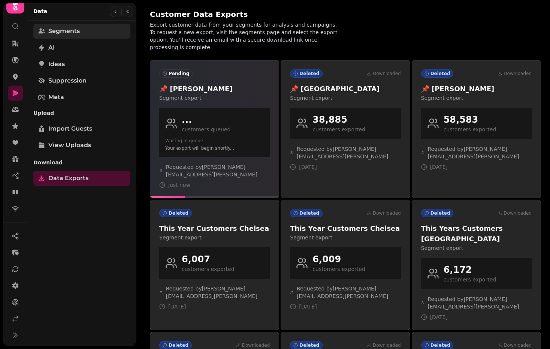
click at [70, 29] on span "Segments" at bounding box center [63, 31] width 31 height 9
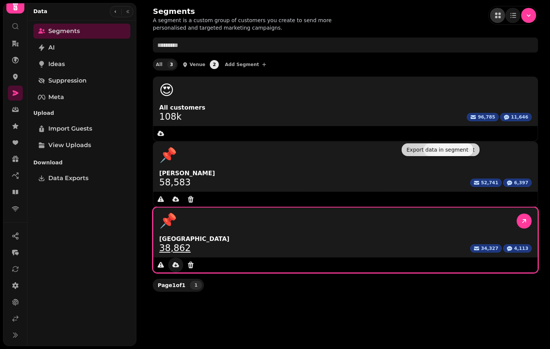
click at [179, 262] on icon "data export" at bounding box center [175, 264] width 7 height 5
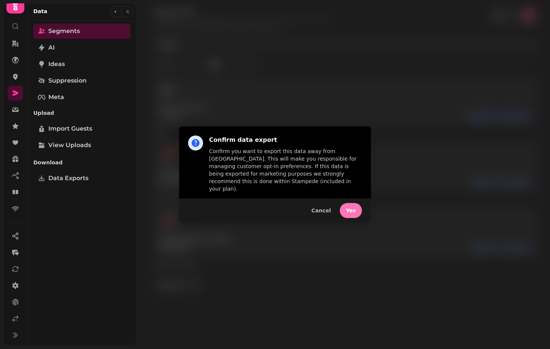
click at [355, 208] on span "Yes" at bounding box center [351, 210] width 10 height 5
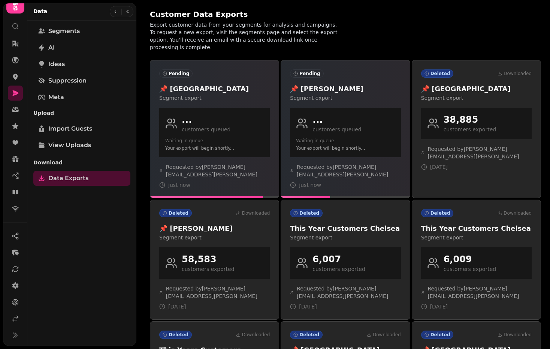
click at [370, 37] on div "Customer Data Exports Export customer data from your segments for analysis and …" at bounding box center [345, 30] width 391 height 42
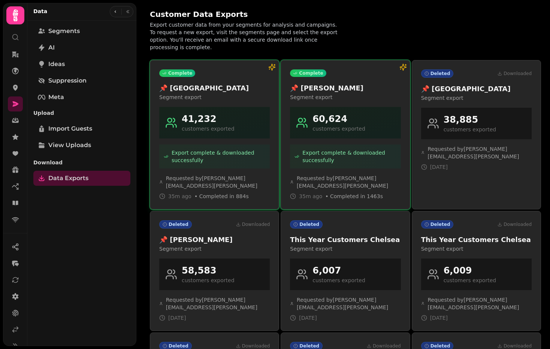
scroll to position [11, 0]
